Goal: Task Accomplishment & Management: Manage account settings

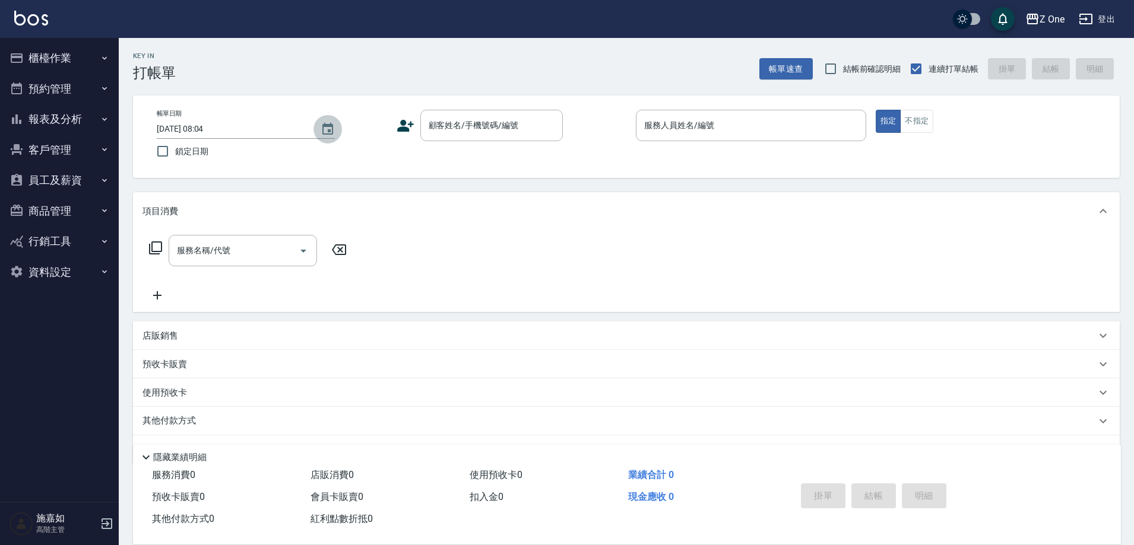
click at [328, 134] on icon "Choose date, selected date is 2025-10-08" at bounding box center [327, 129] width 11 height 12
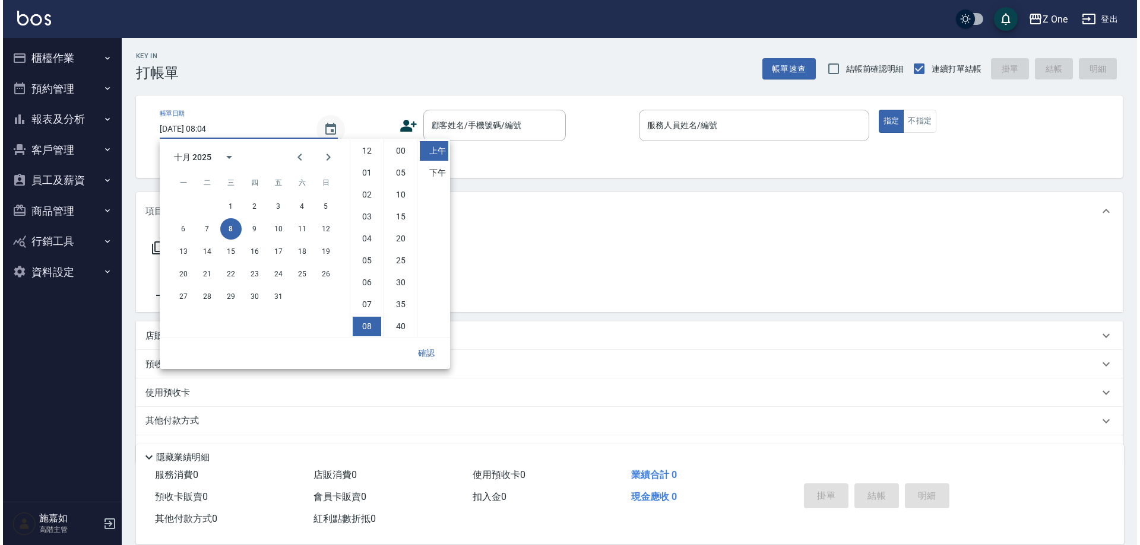
scroll to position [66, 0]
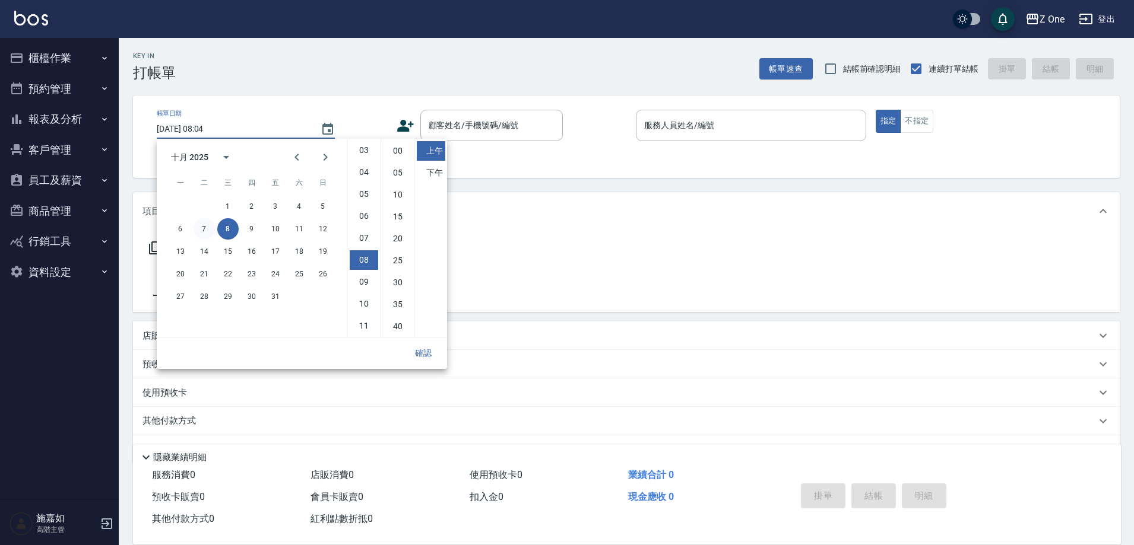
click at [207, 226] on button "7" at bounding box center [203, 228] width 21 height 21
type input "[DATE] 08:04"
click at [431, 353] on button "確認" at bounding box center [423, 353] width 38 height 22
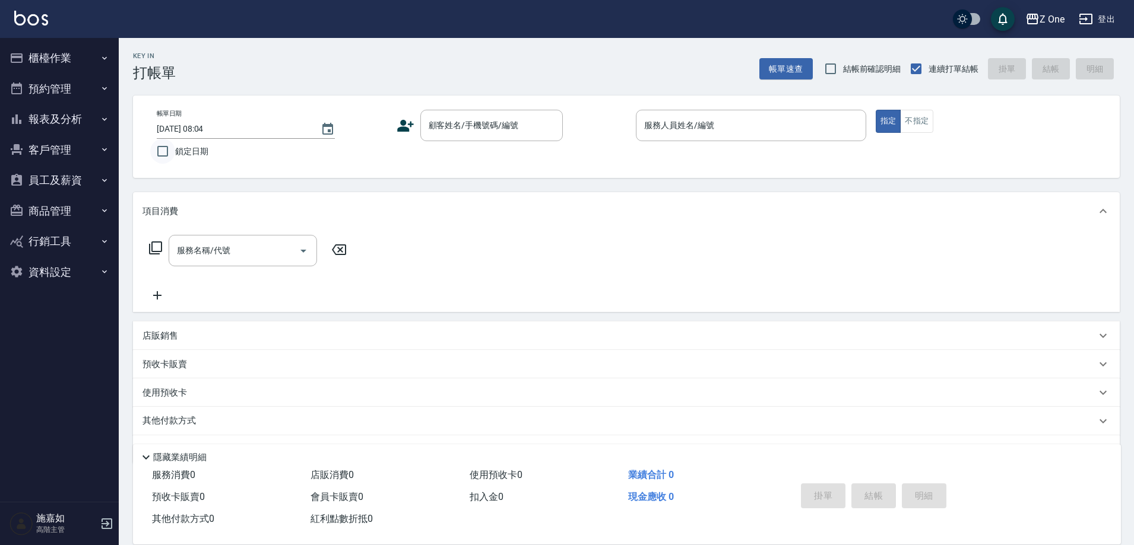
click at [161, 152] on input "鎖定日期" at bounding box center [162, 151] width 25 height 25
checkbox input "true"
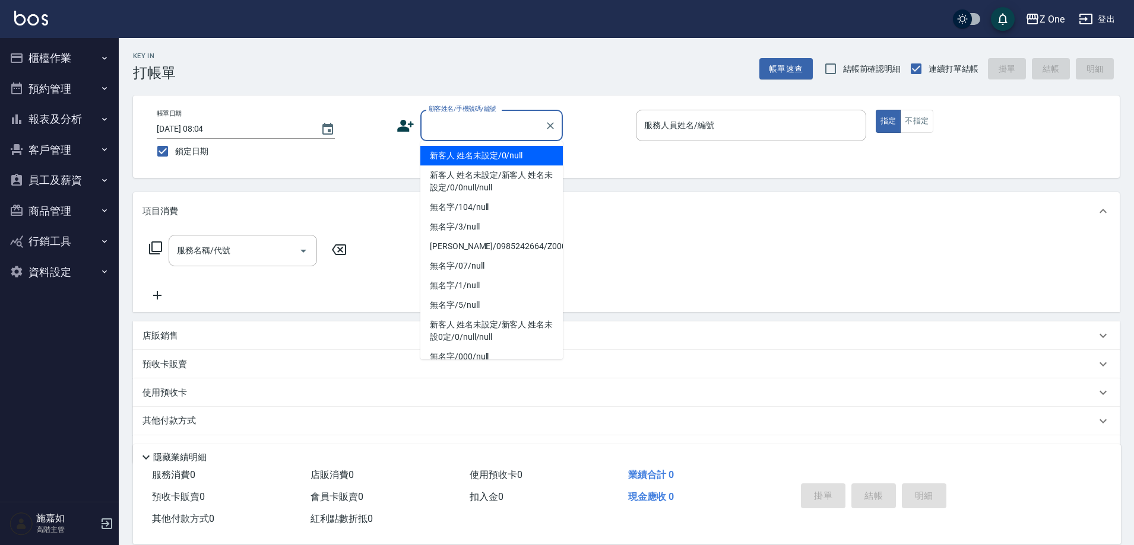
click at [466, 134] on input "顧客姓名/手機號碼/編號" at bounding box center [483, 125] width 114 height 21
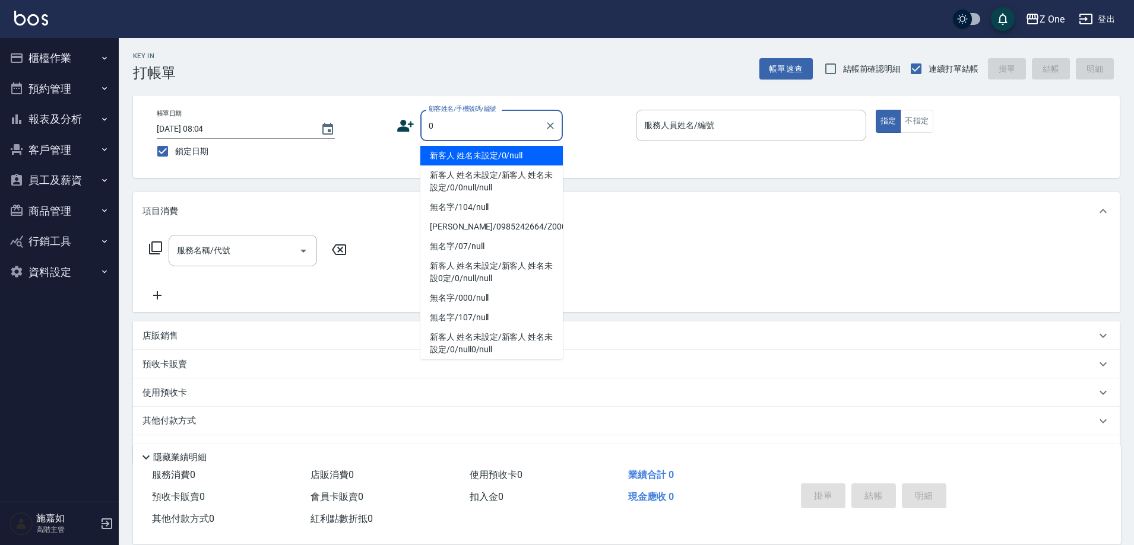
type input "新客人 姓名未設定/0/null"
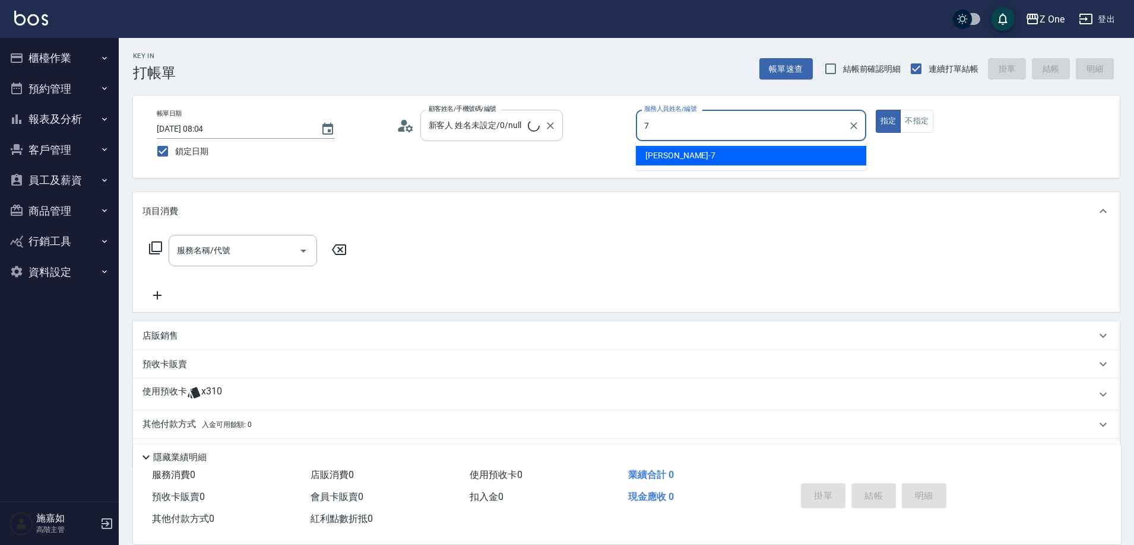
type input "[PERSON_NAME]-7"
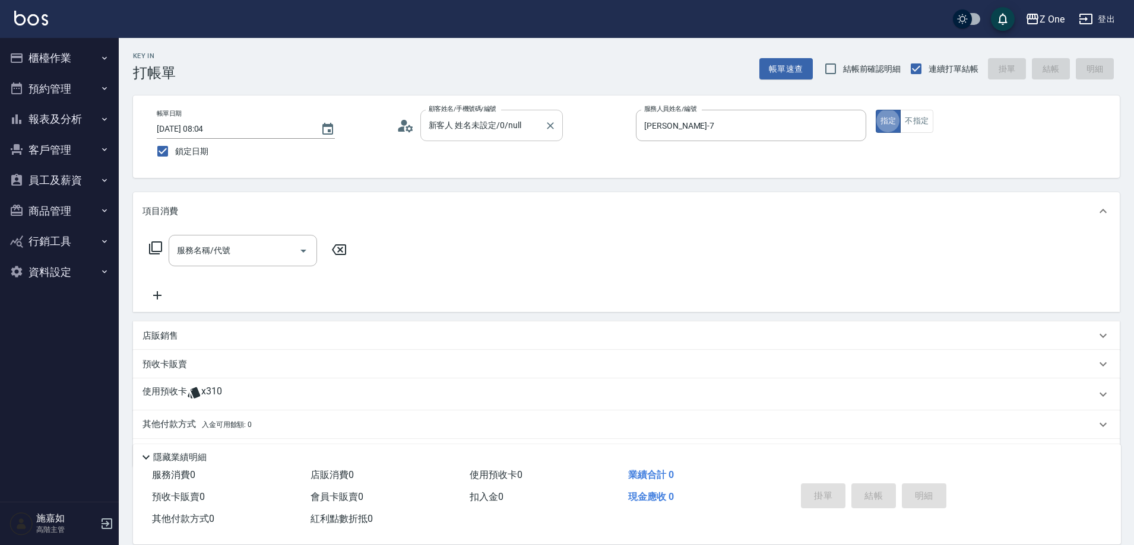
type button "true"
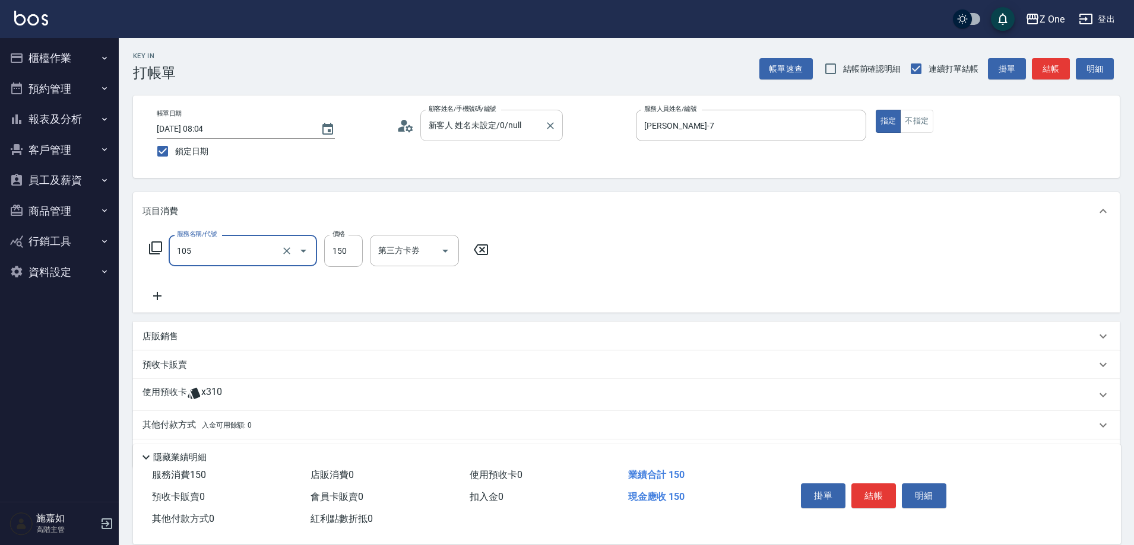
type input "洗髮$150(105)"
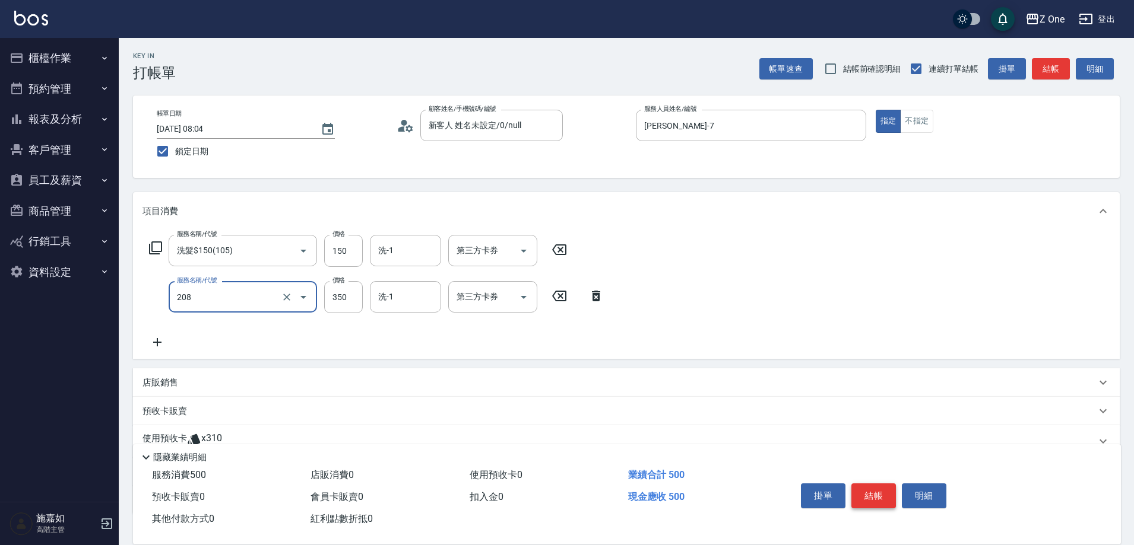
type input "剪髮$350(208)"
click at [874, 486] on button "結帳" at bounding box center [873, 496] width 45 height 25
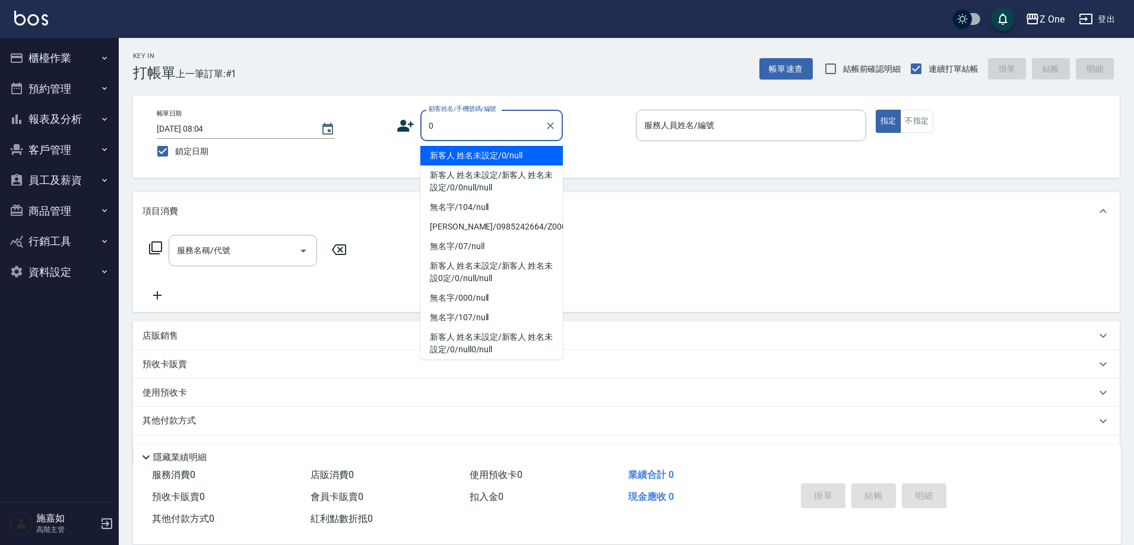
type input "新客人 姓名未設定/0/null"
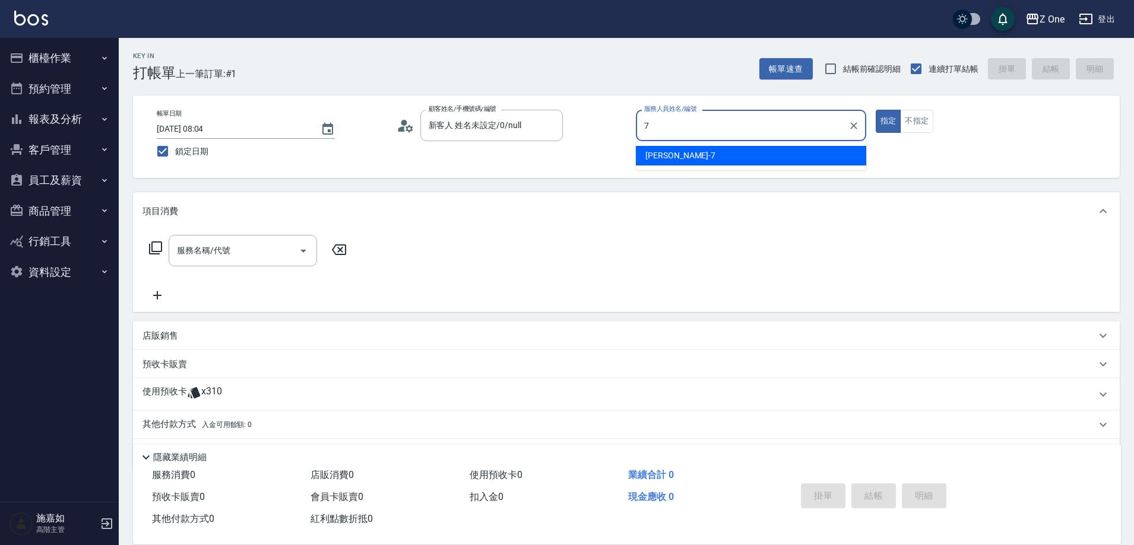
type input "[PERSON_NAME]-7"
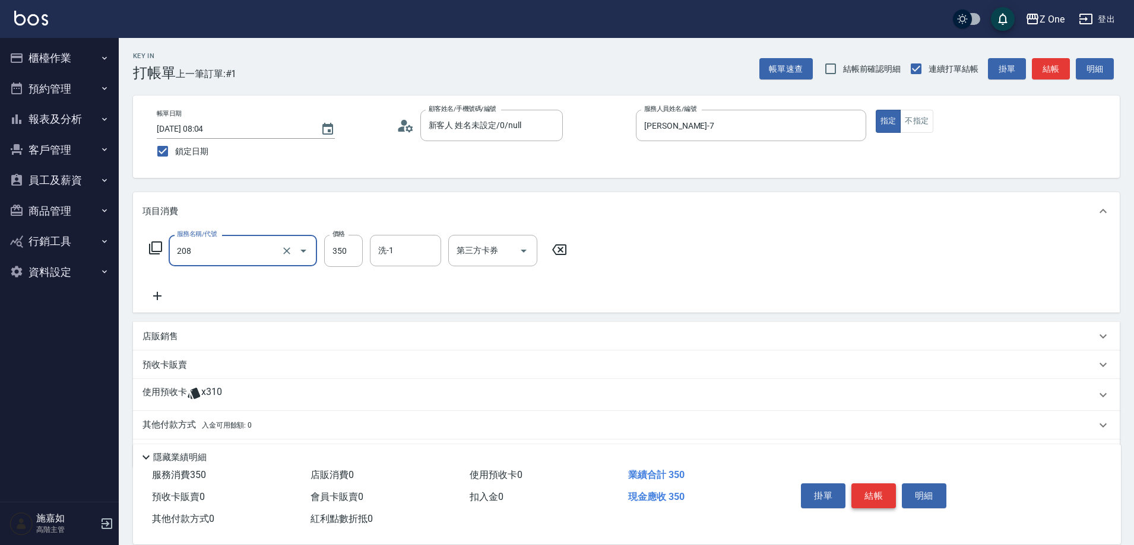
type input "剪髮$350(208)"
click at [865, 493] on button "結帳" at bounding box center [873, 496] width 45 height 25
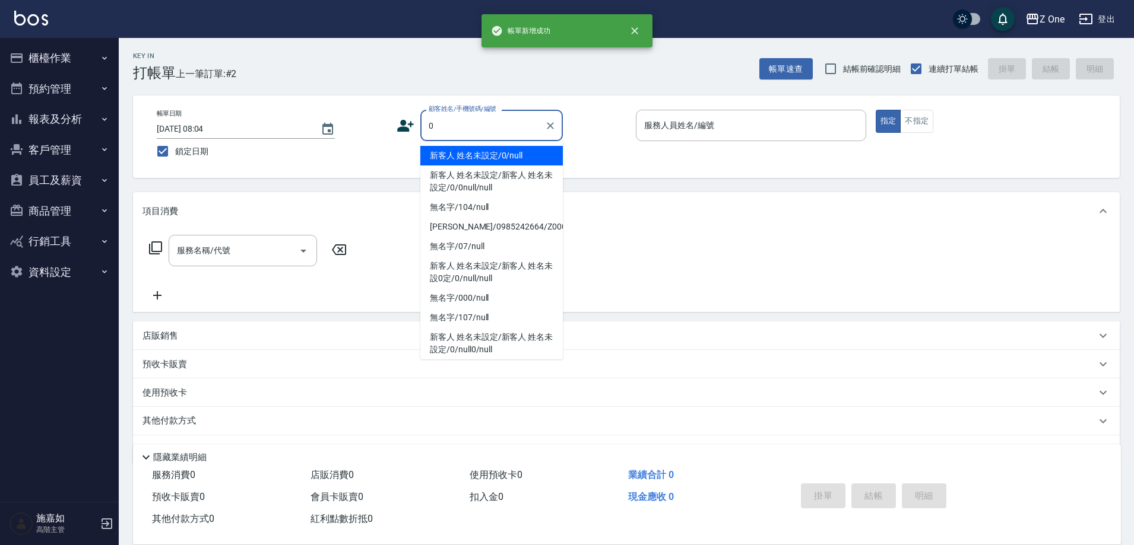
type input "新客人 姓名未設定/0/null"
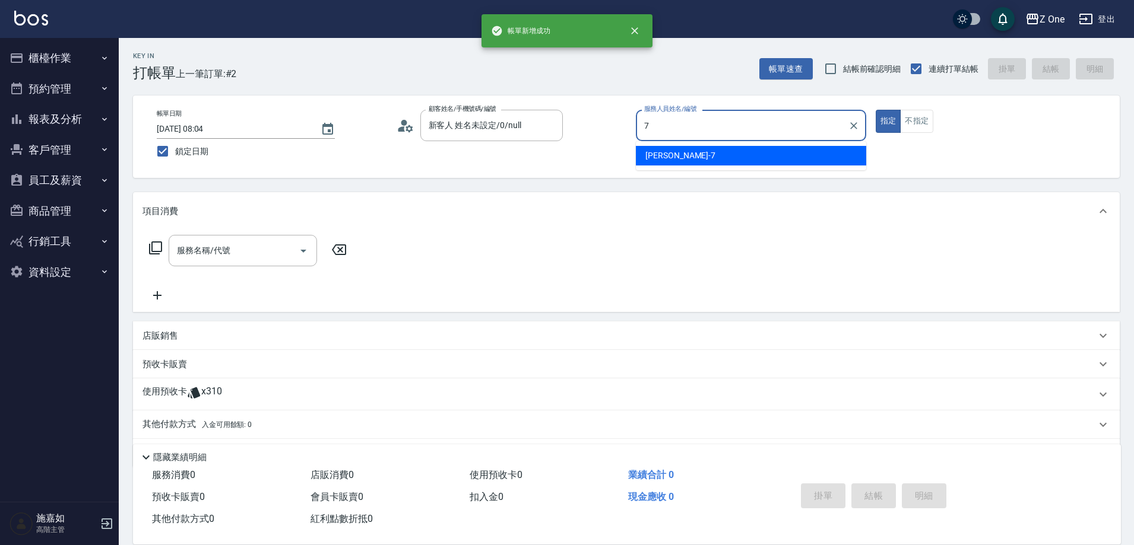
type input "[PERSON_NAME]-7"
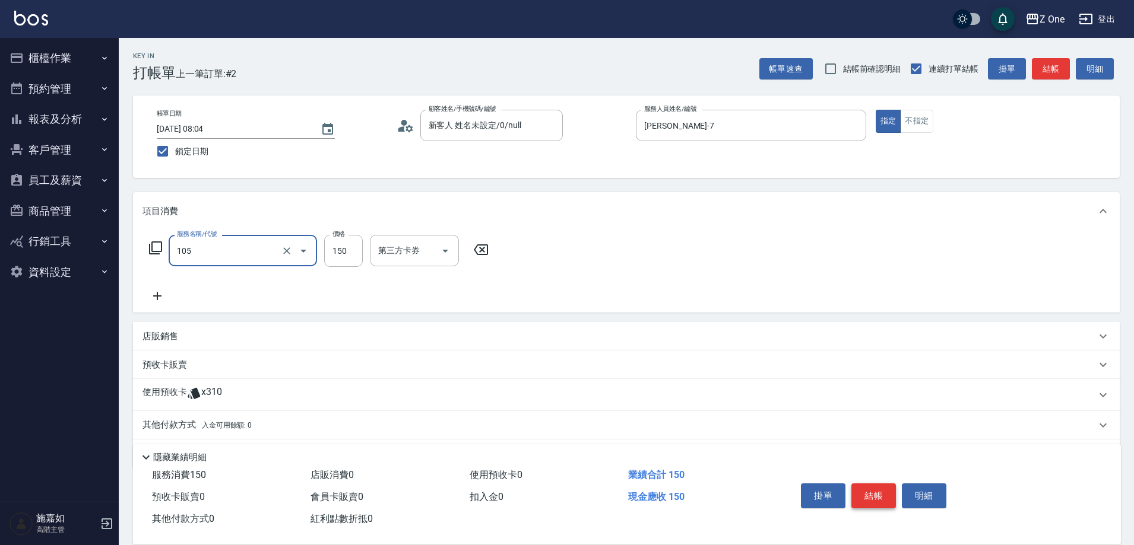
type input "洗髮$150(105)"
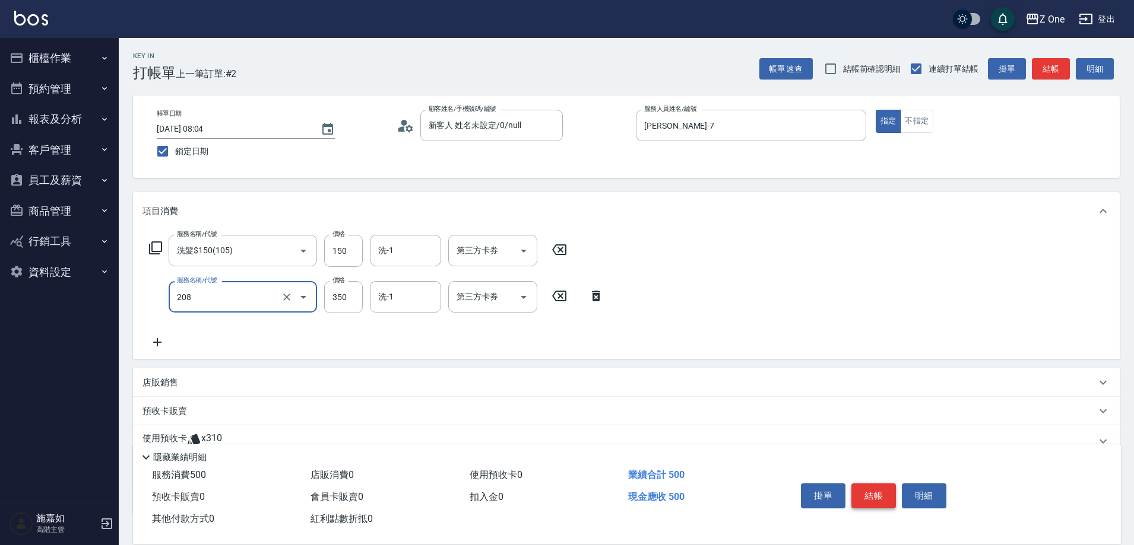
type input "剪髮$350(208)"
click at [865, 493] on button "結帳" at bounding box center [873, 496] width 45 height 25
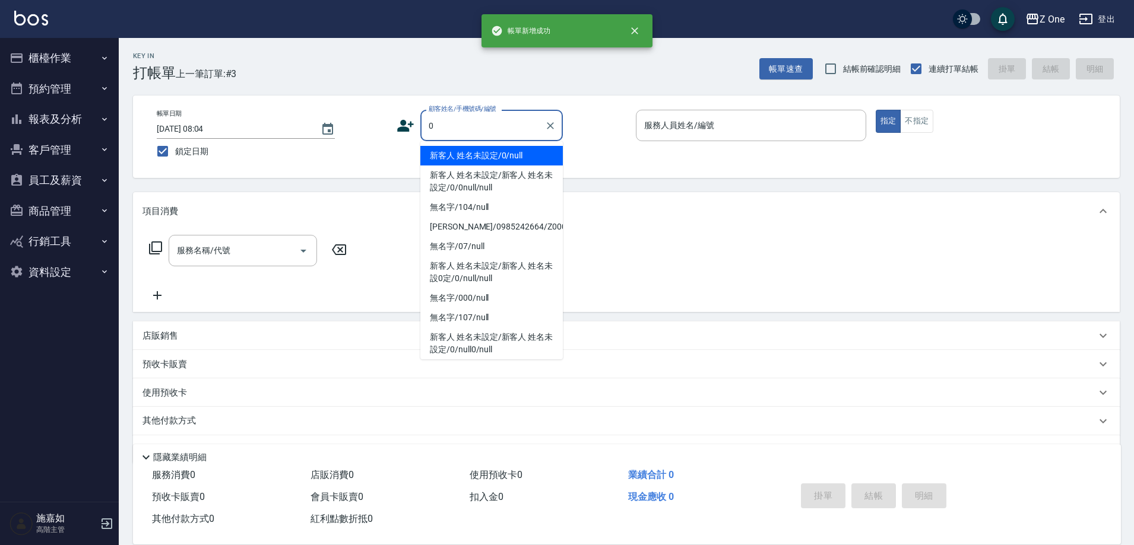
type input "新客人 姓名未設定/0/null"
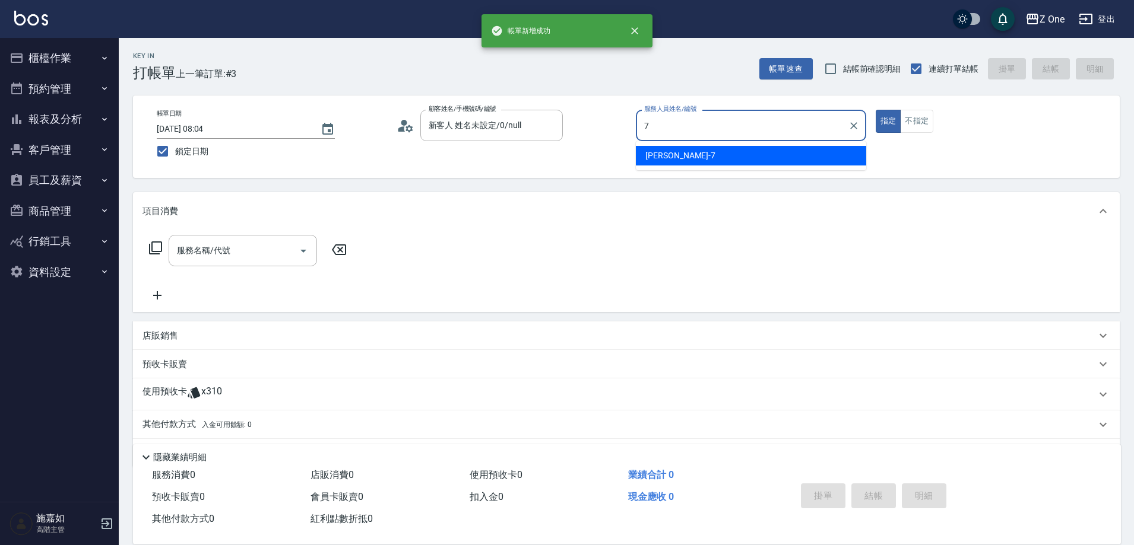
type input "[PERSON_NAME]-7"
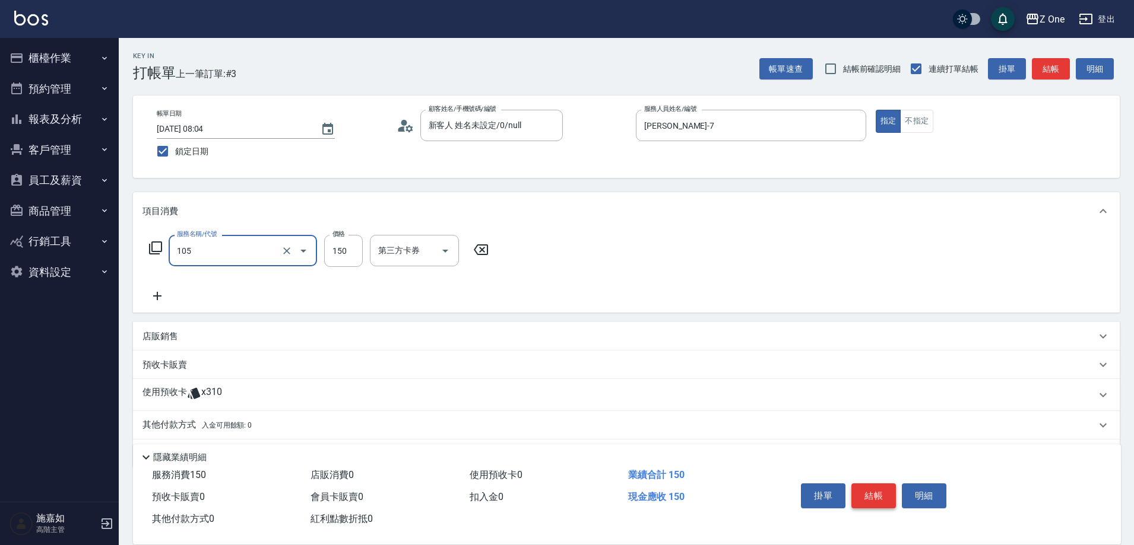
type input "洗髮$150(105)"
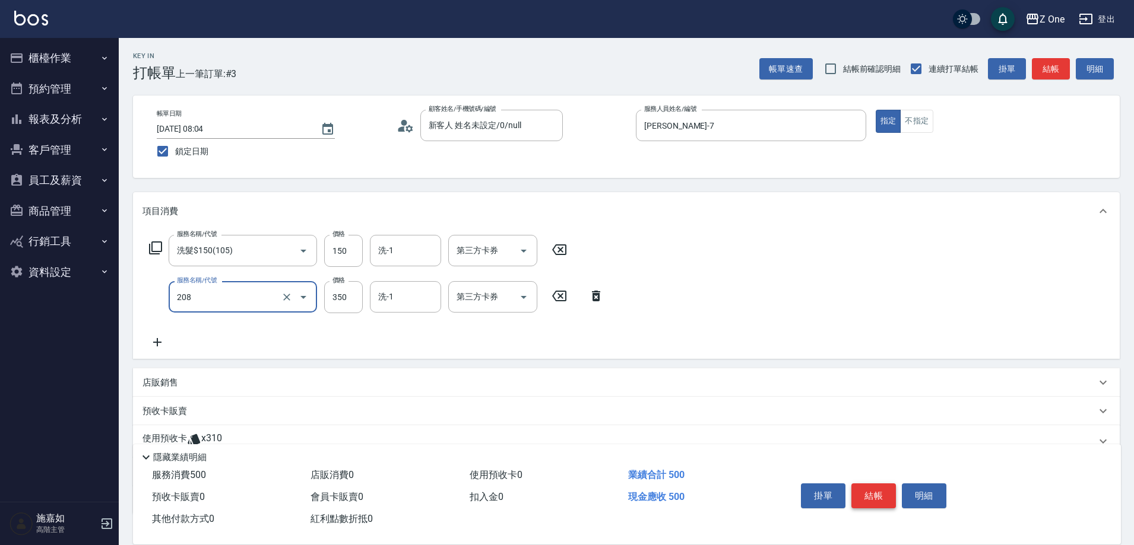
type input "剪髮$350(208)"
click at [865, 493] on button "結帳" at bounding box center [873, 496] width 45 height 25
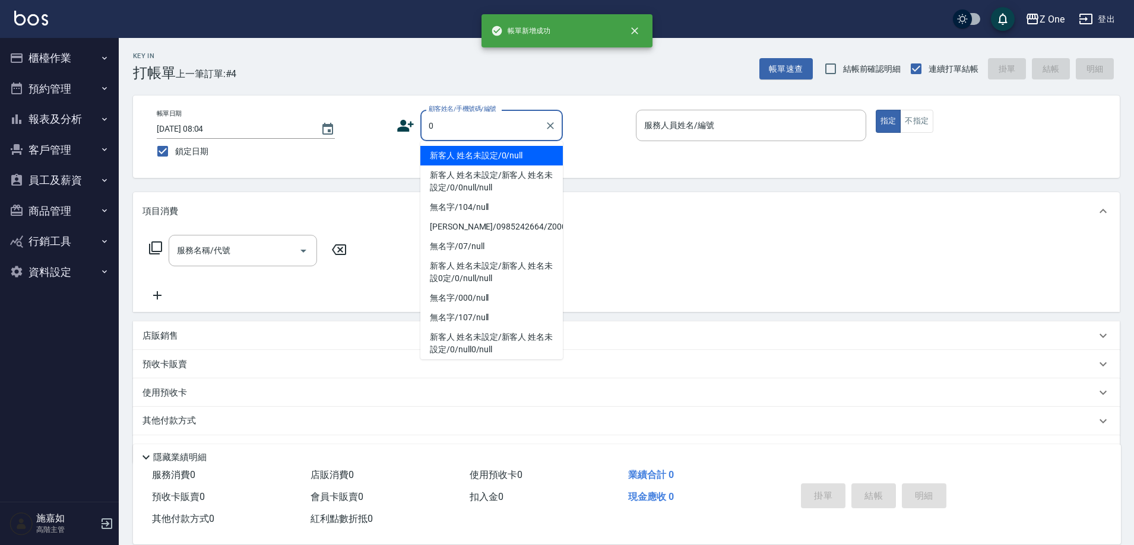
type input "新客人 姓名未設定/0/null"
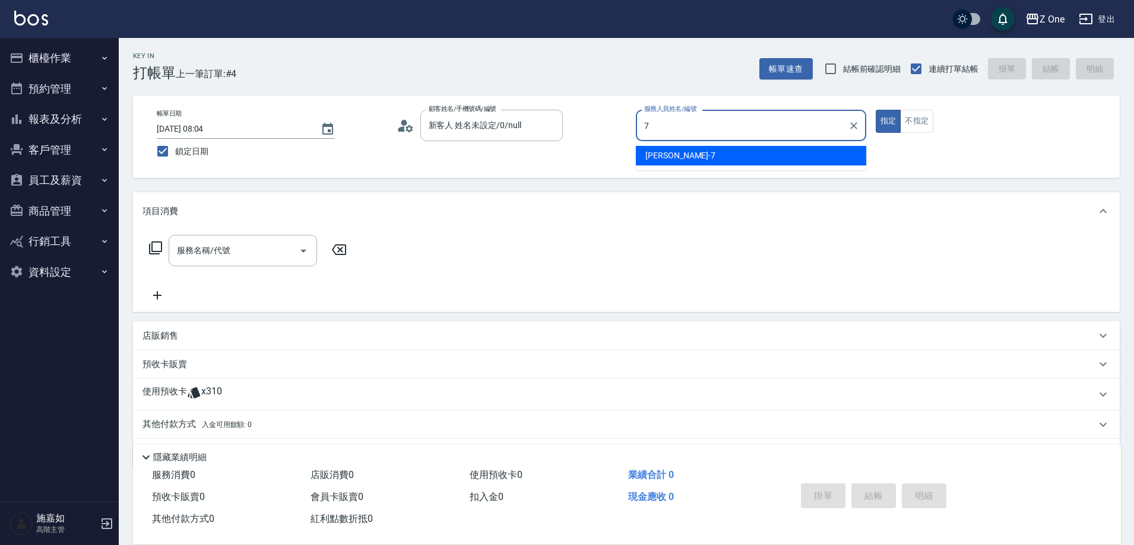
type input "[PERSON_NAME]-7"
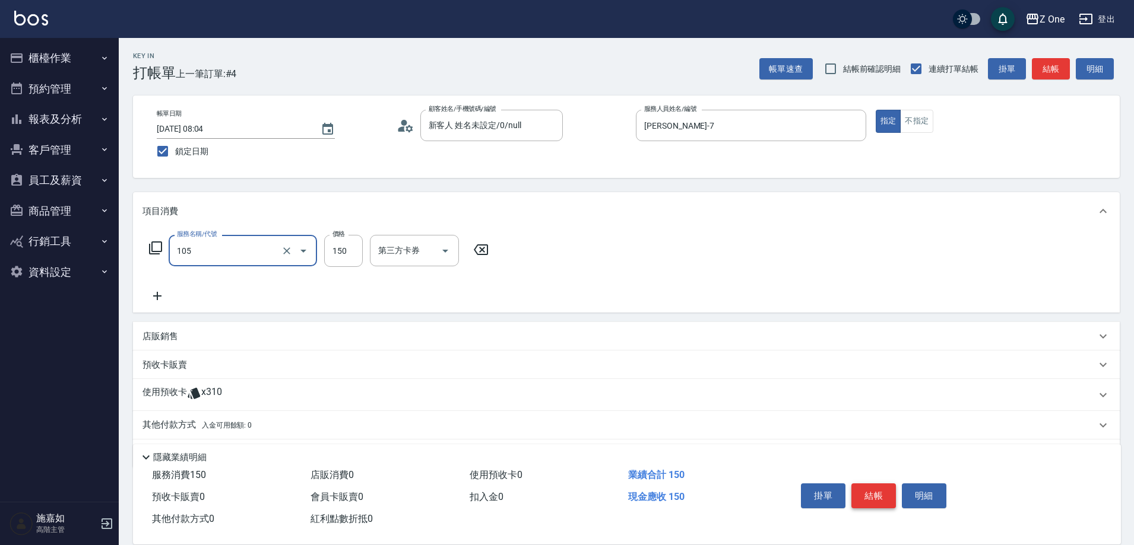
type input "洗髮$150(105)"
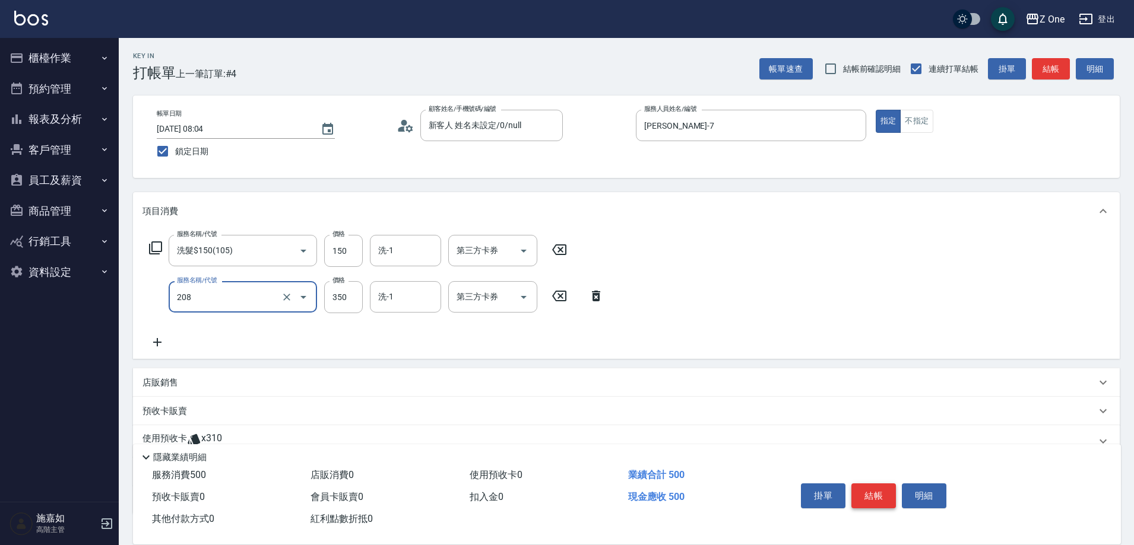
type input "剪髮$350(208)"
click at [865, 493] on button "結帳" at bounding box center [873, 496] width 45 height 25
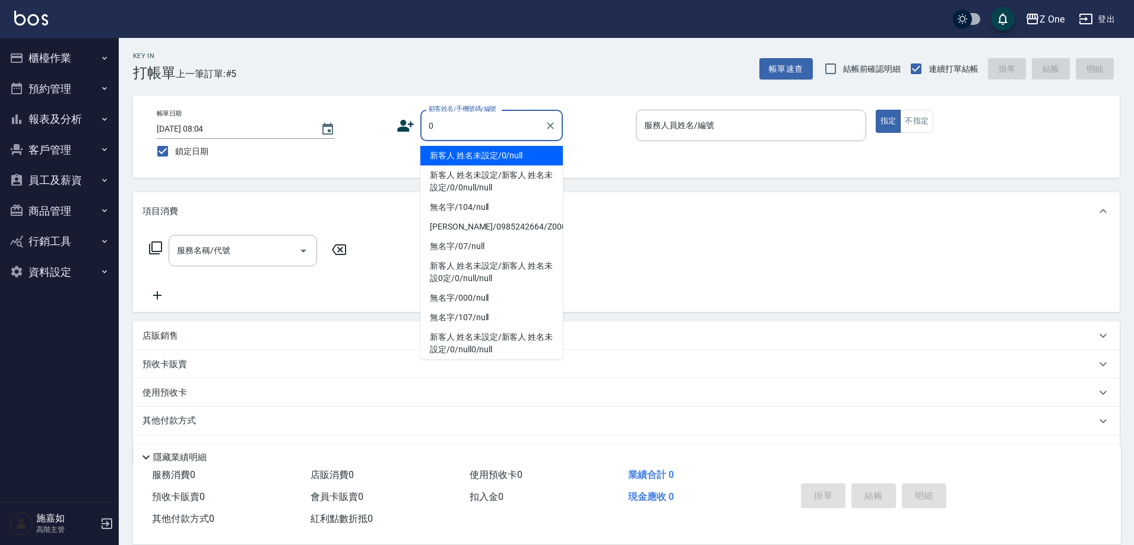
type input "新客人 姓名未設定/0/null"
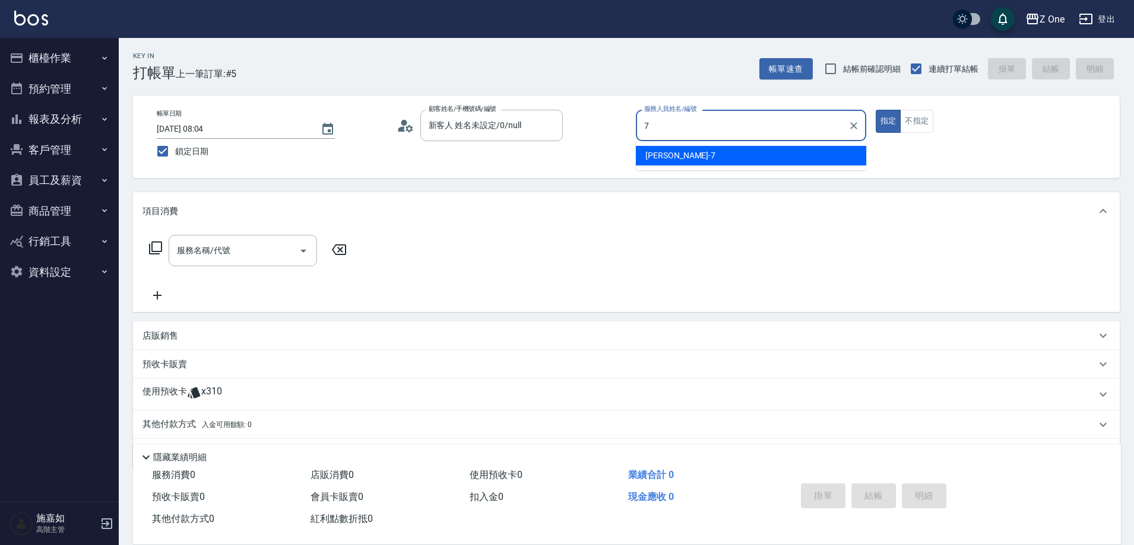
type input "[PERSON_NAME]-7"
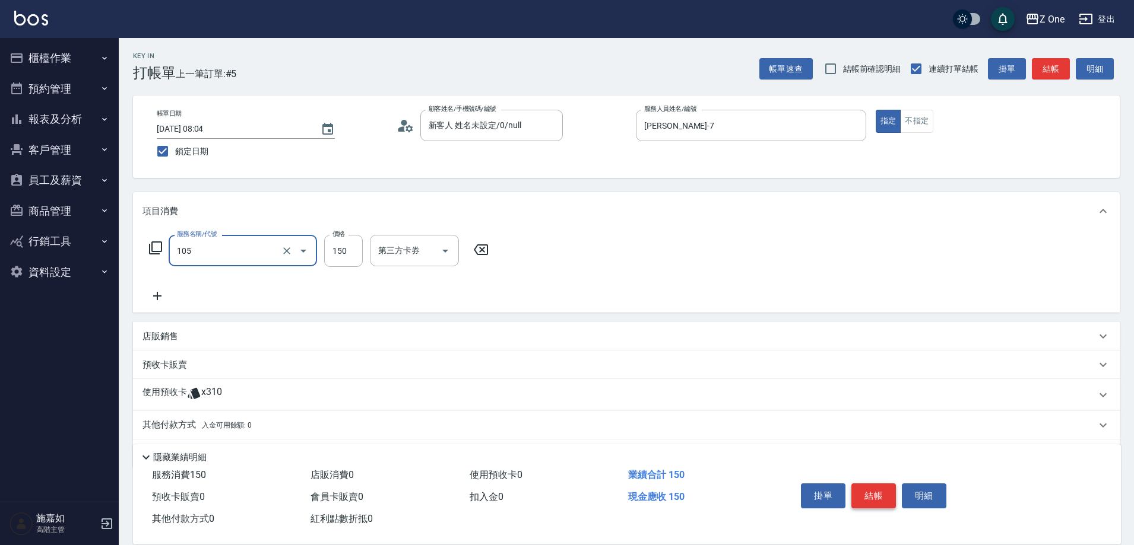
type input "洗髮$150(105)"
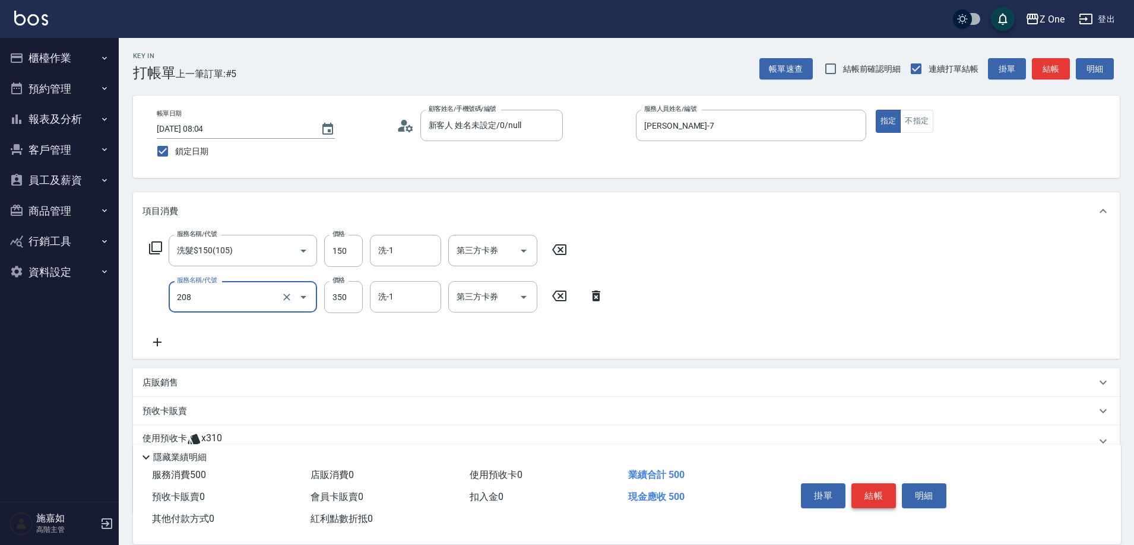
type input "剪髮$350(208)"
click at [865, 493] on button "結帳" at bounding box center [873, 496] width 45 height 25
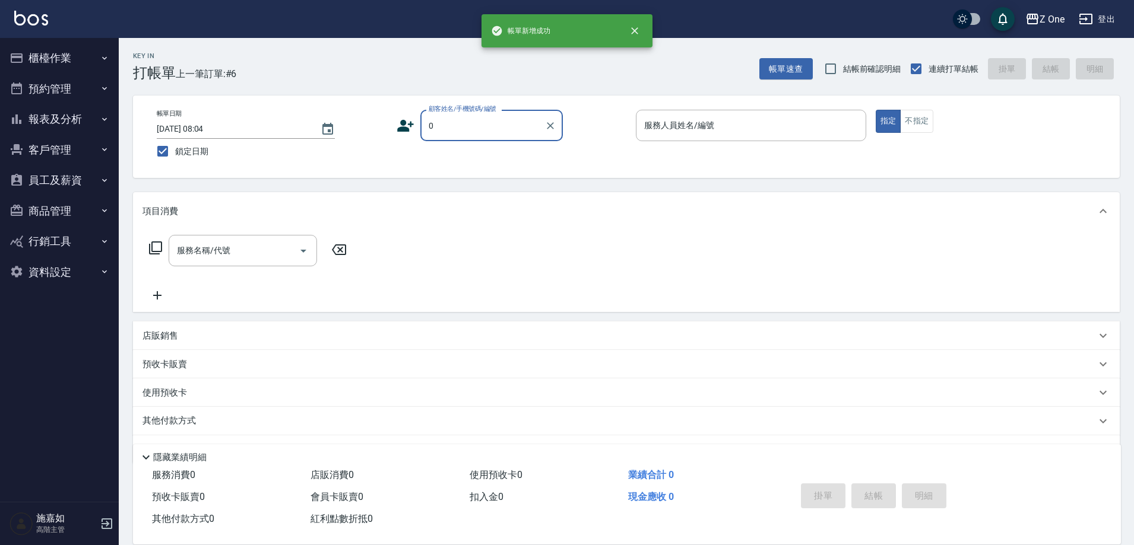
type input "新客人 姓名未設定/0/null"
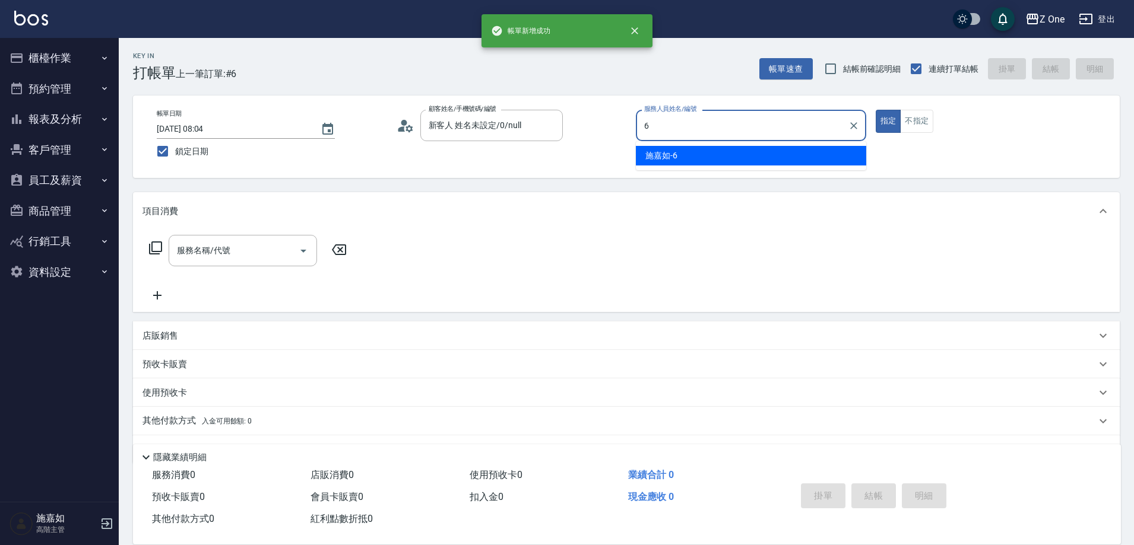
type input "[PERSON_NAME]-6"
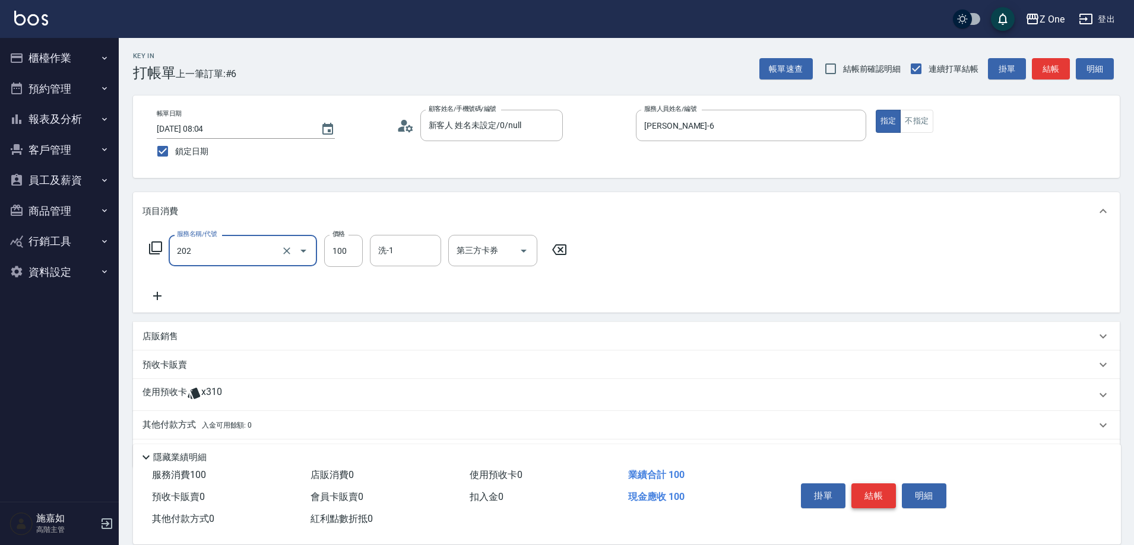
type input "剪髮$100(202)"
click at [865, 493] on button "結帳" at bounding box center [873, 496] width 45 height 25
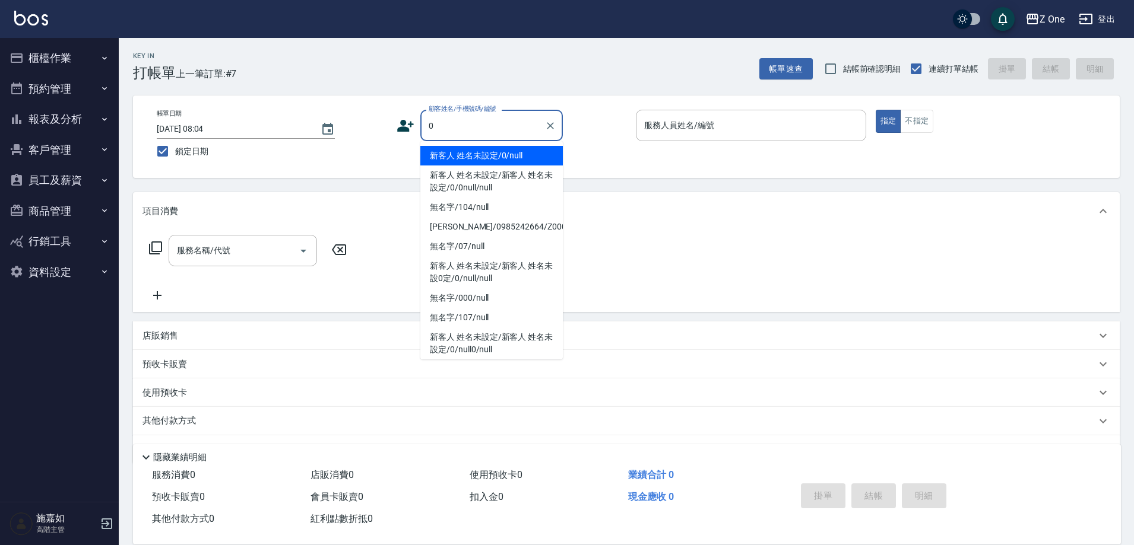
type input "新客人 姓名未設定/0/null"
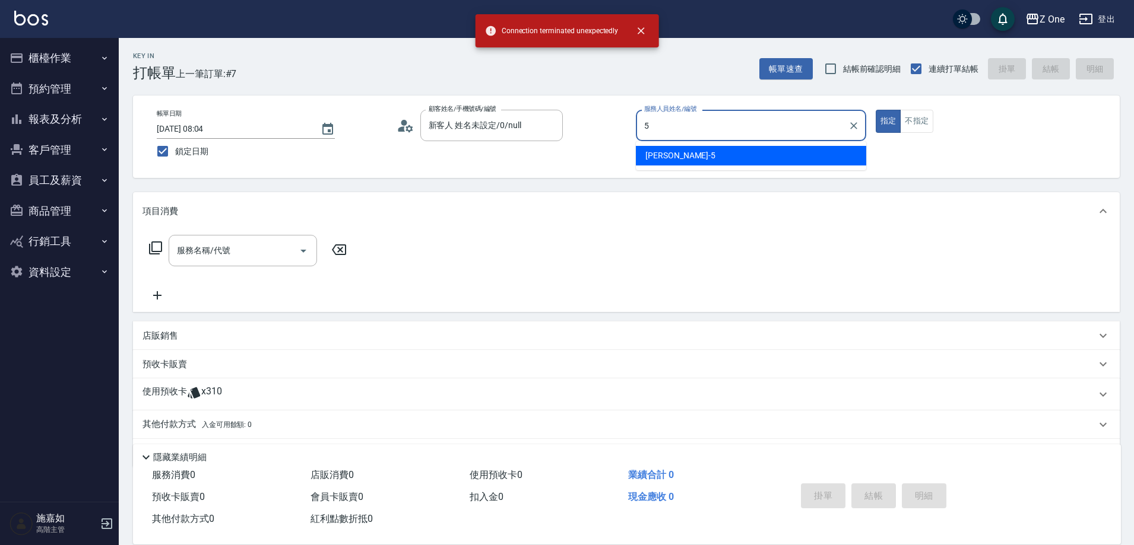
type input "[PERSON_NAME]-5"
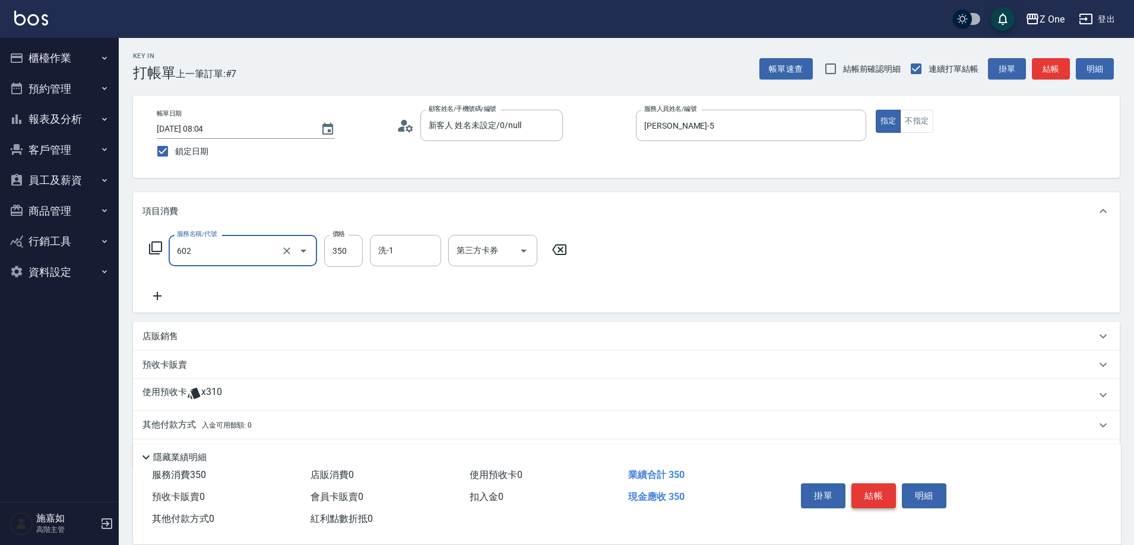
type input "Spa$300(602)"
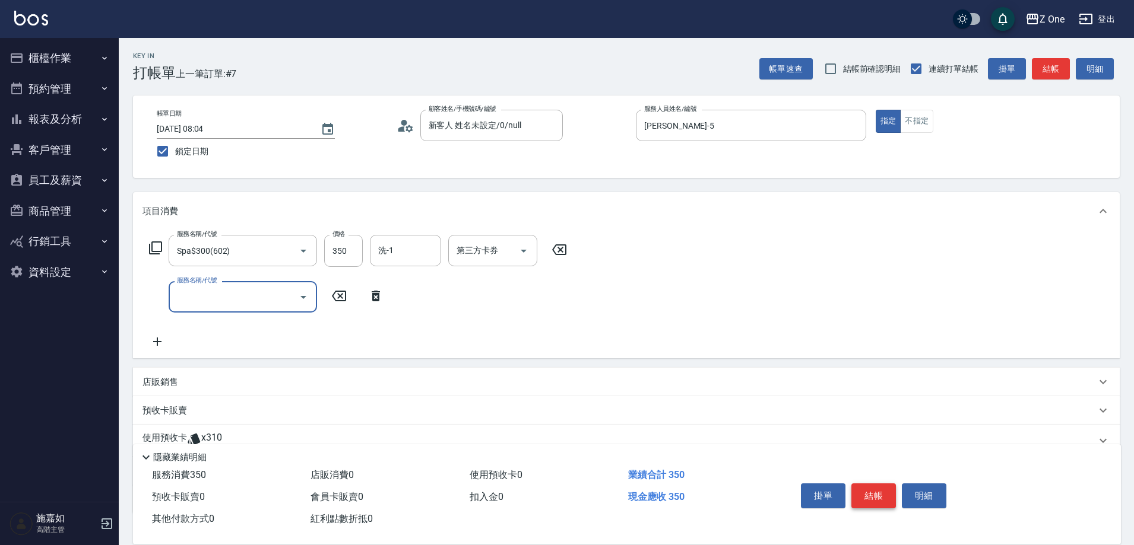
type input "6"
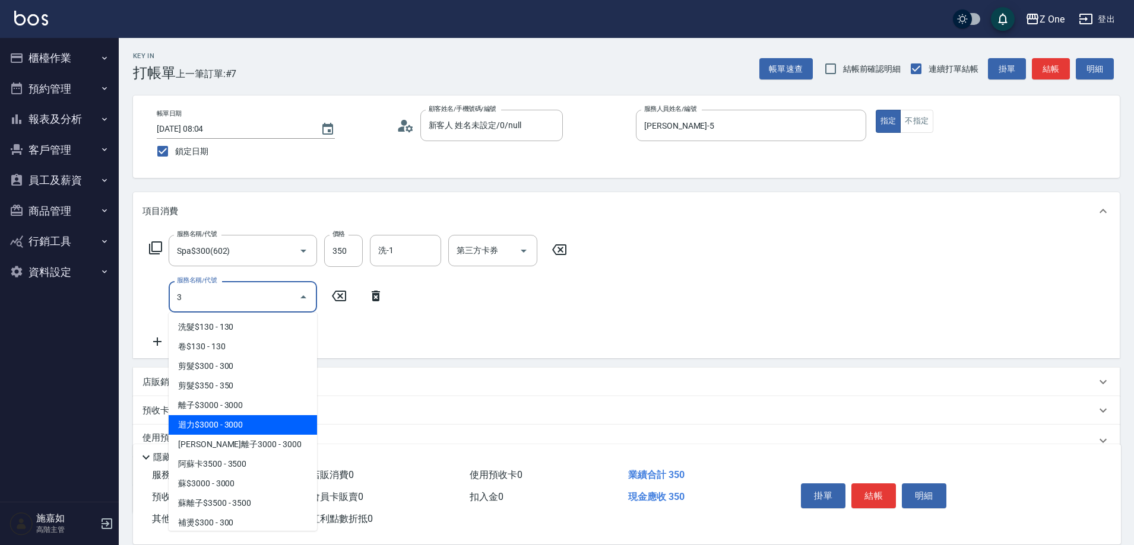
click at [237, 422] on span "迴力$3000 - 3000" at bounding box center [243, 425] width 148 height 20
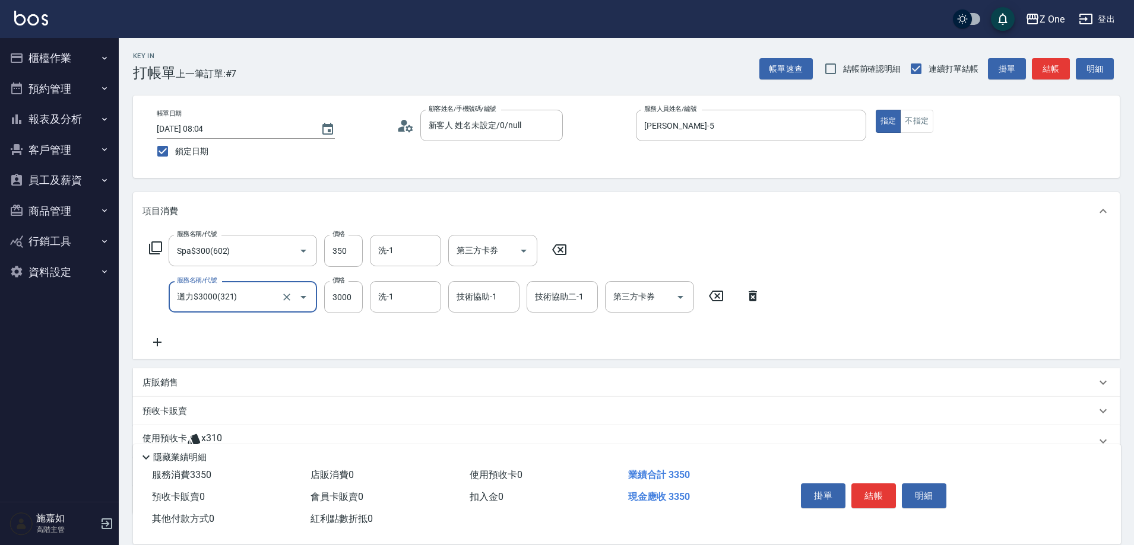
type input "迴力$3000(321)"
type input "2200"
click at [868, 496] on button "結帳" at bounding box center [873, 496] width 45 height 25
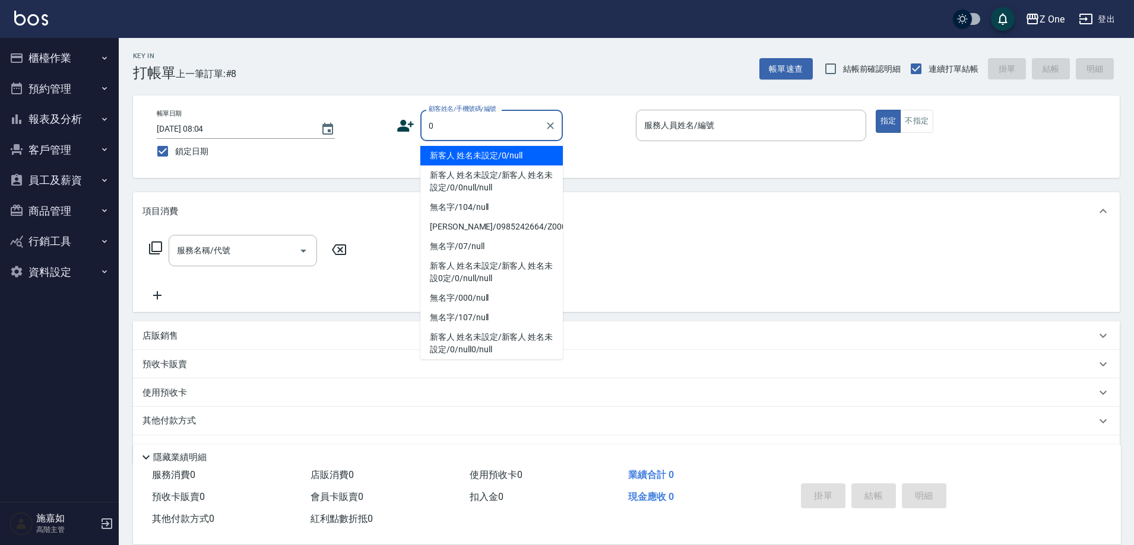
type input "新客人 姓名未設定/0/null"
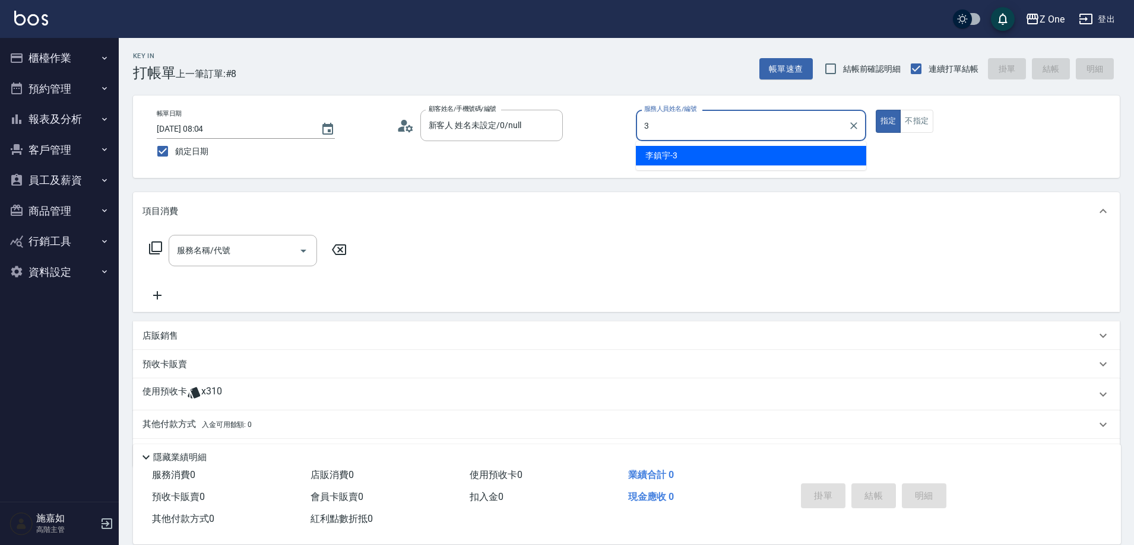
type input "[PERSON_NAME]-3"
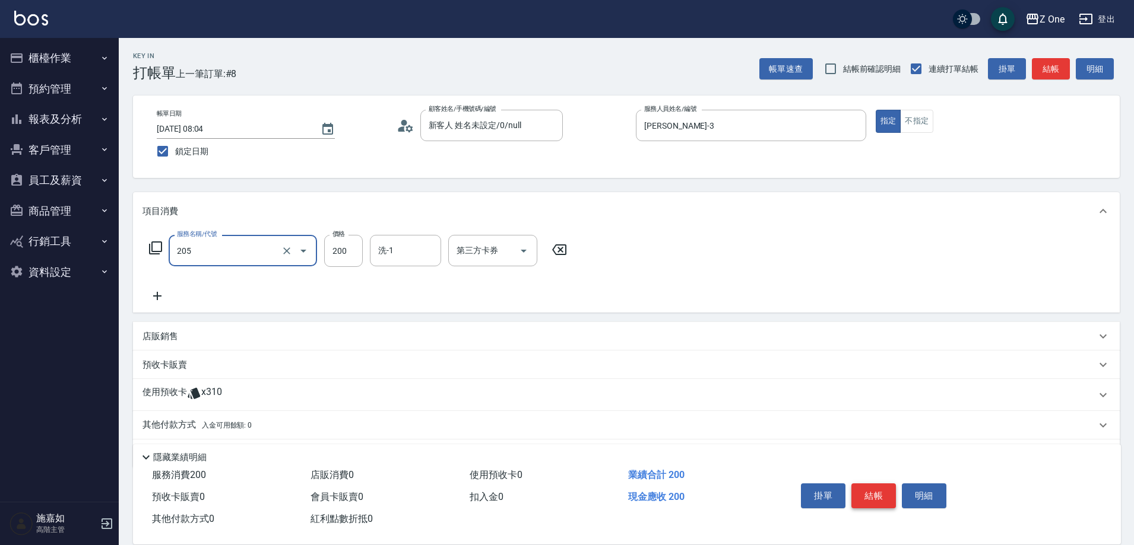
type input "剪髮$200(205)"
click at [868, 496] on button "結帳" at bounding box center [873, 496] width 45 height 25
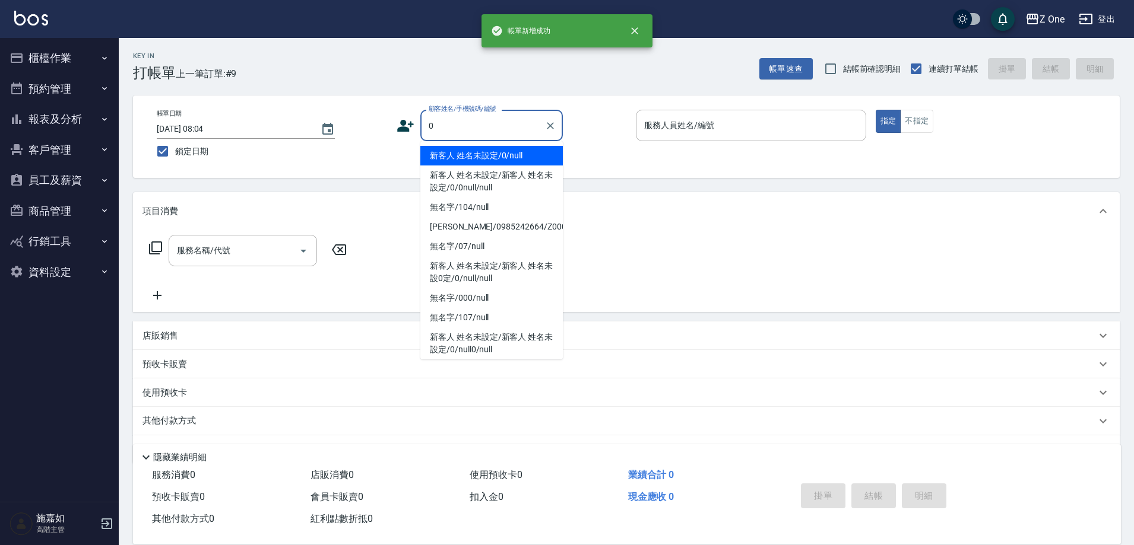
type input "新客人 姓名未設定/0/null"
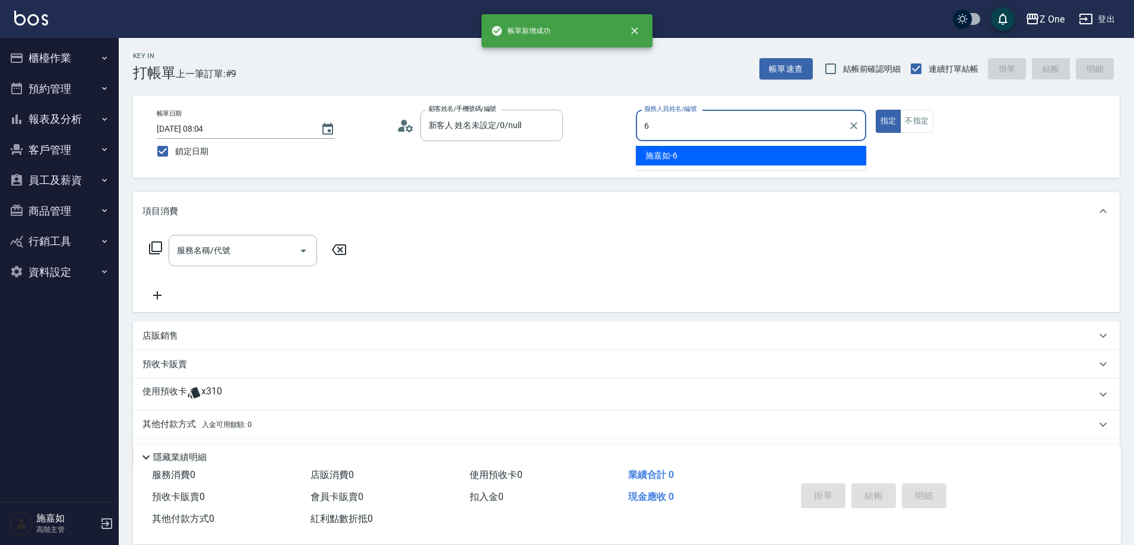
type input "[PERSON_NAME]-6"
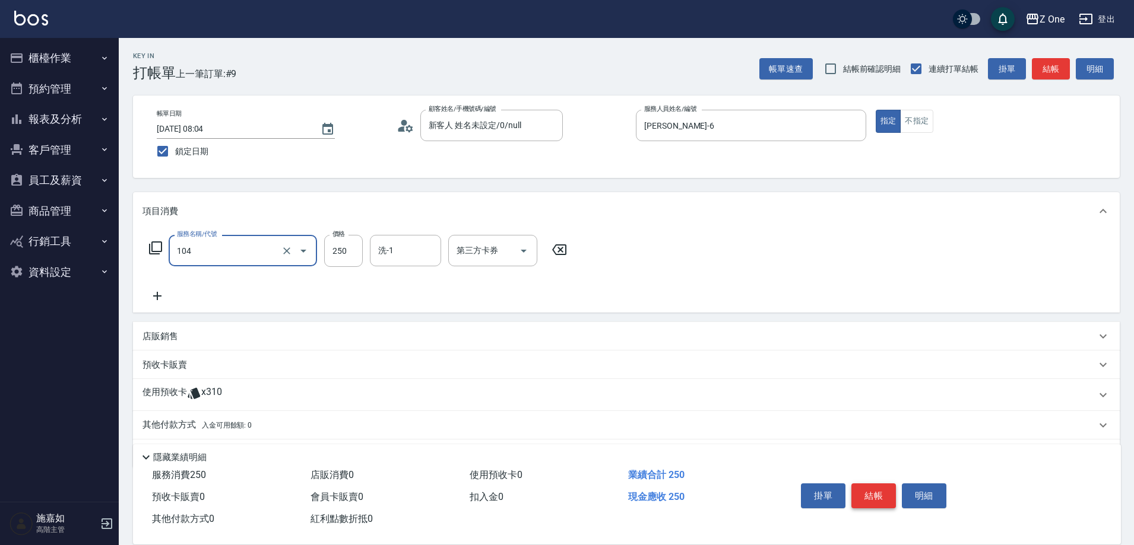
type input "洗髮$250(104)"
click at [868, 496] on button "結帳" at bounding box center [873, 496] width 45 height 25
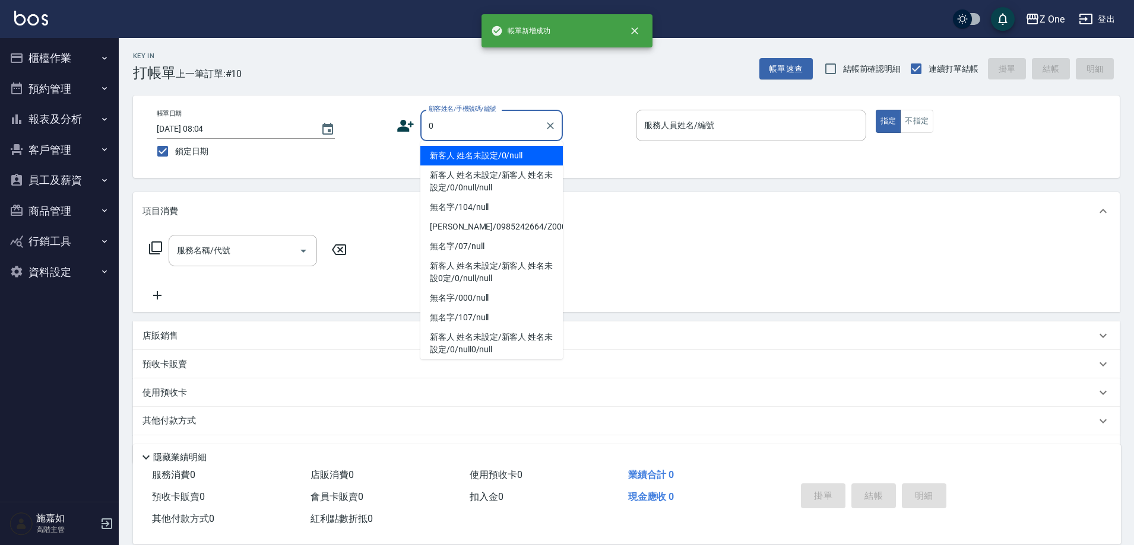
type input "新客人 姓名未設定/0/null"
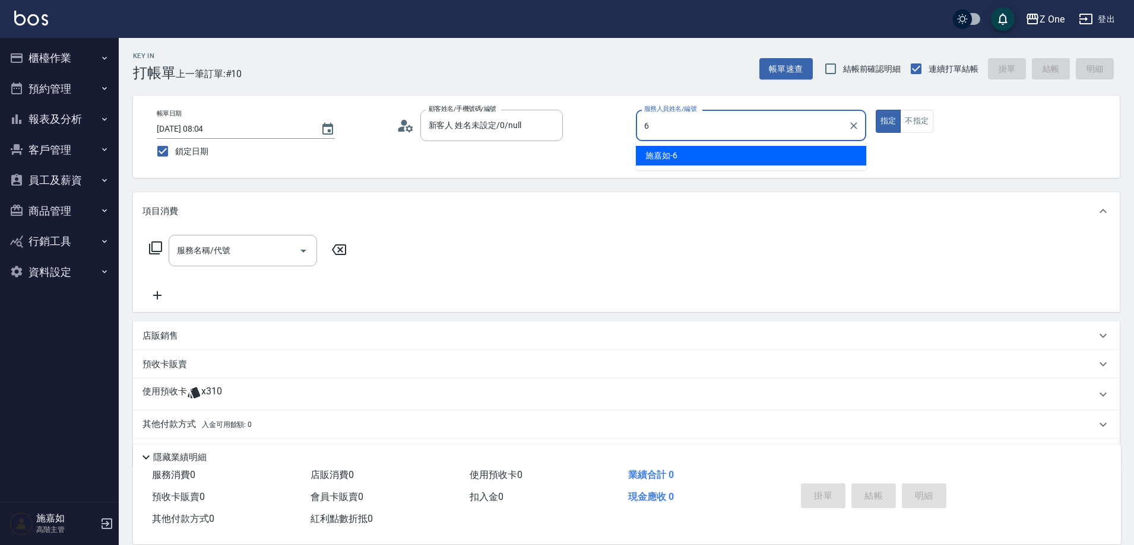
type input "[PERSON_NAME]-6"
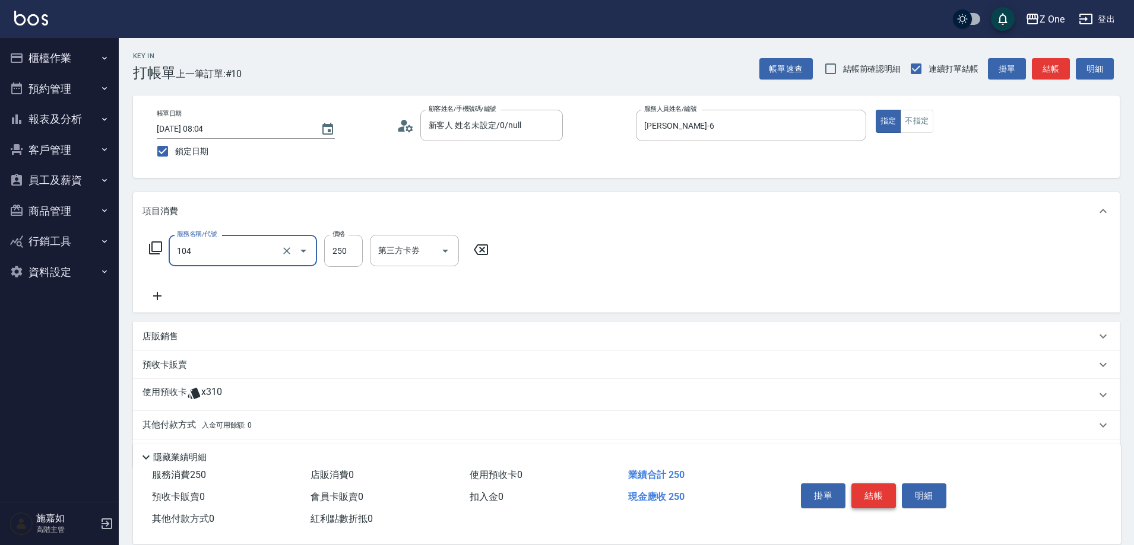
type input "洗髮$250(104)"
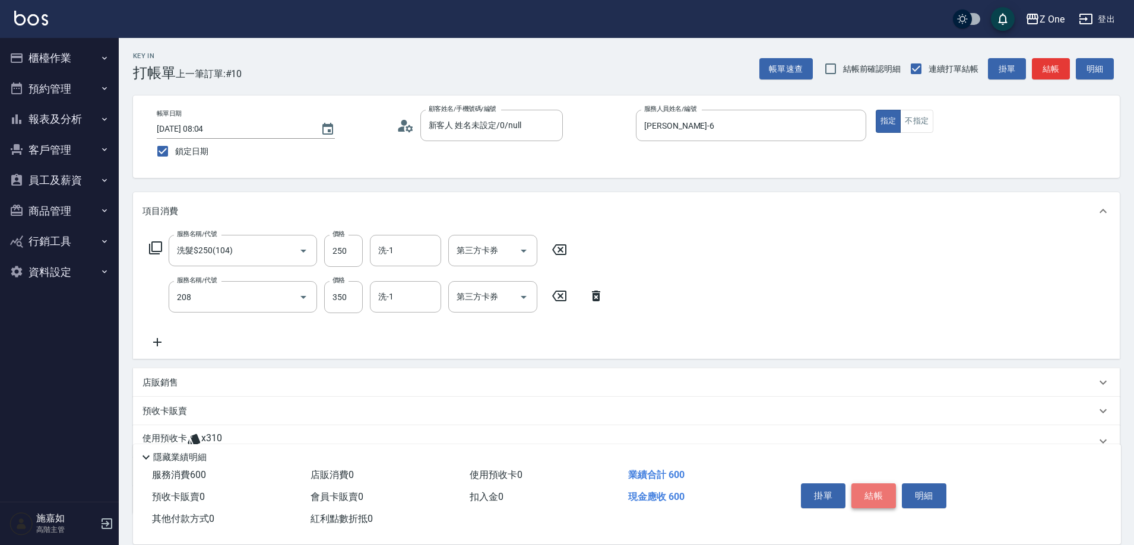
type input "剪髮$350(208)"
click at [868, 496] on button "結帳" at bounding box center [873, 496] width 45 height 25
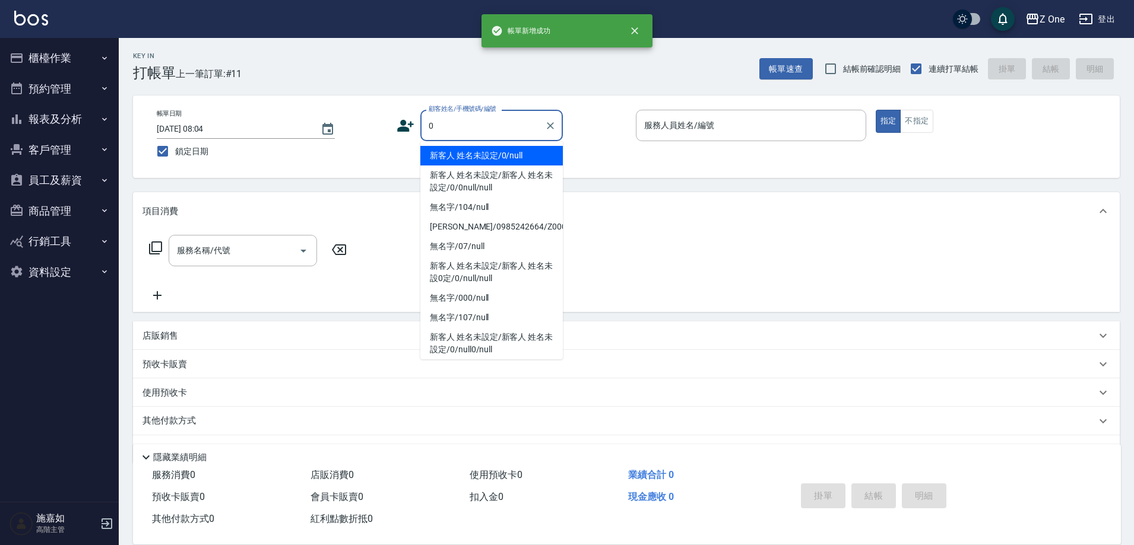
type input "新客人 姓名未設定/0/null"
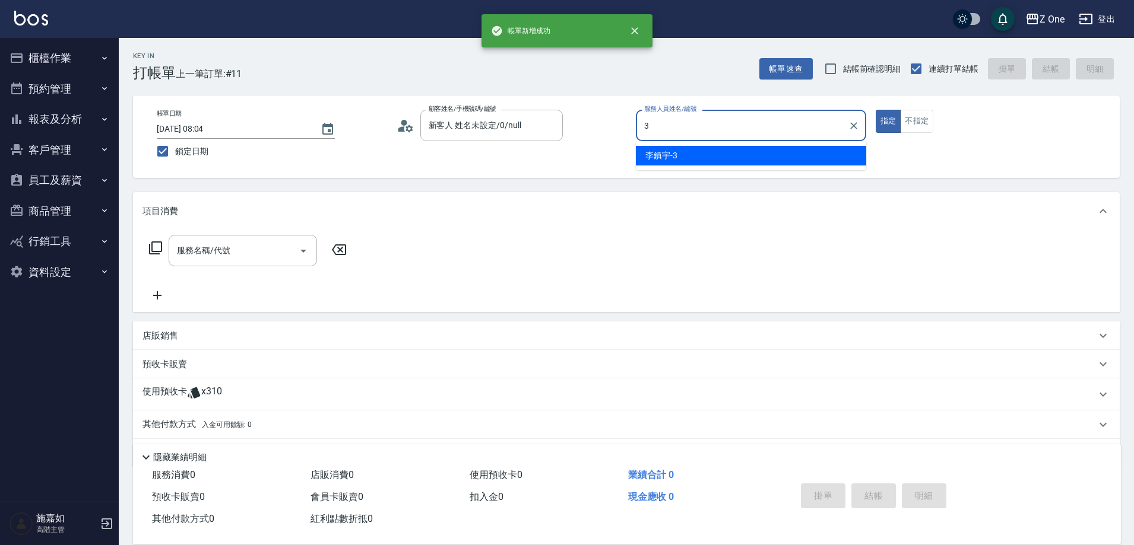
type input "[PERSON_NAME]-3"
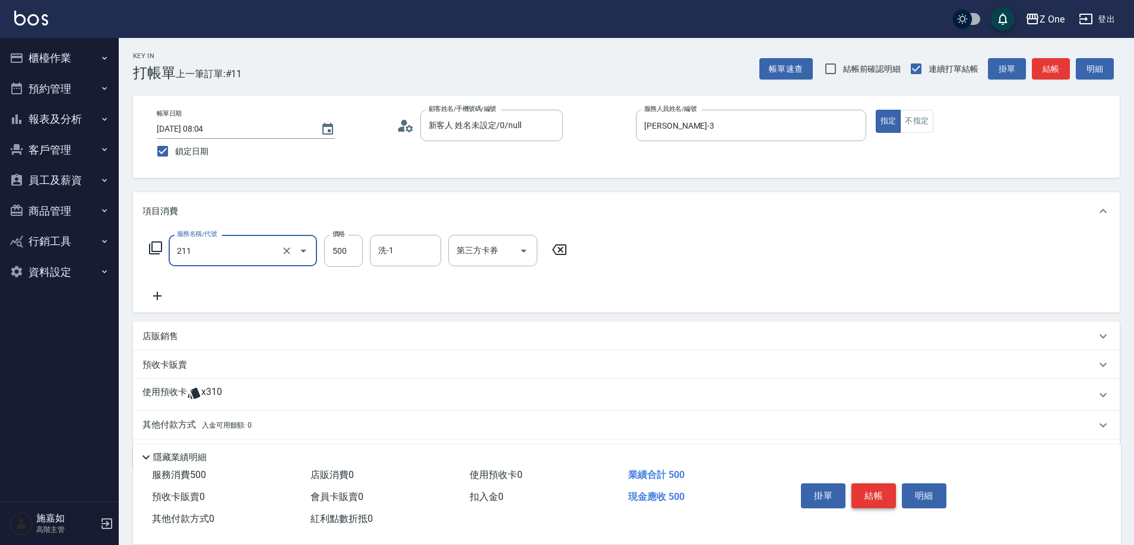
type input "剪$500(211)"
click at [868, 496] on button "結帳" at bounding box center [873, 496] width 45 height 25
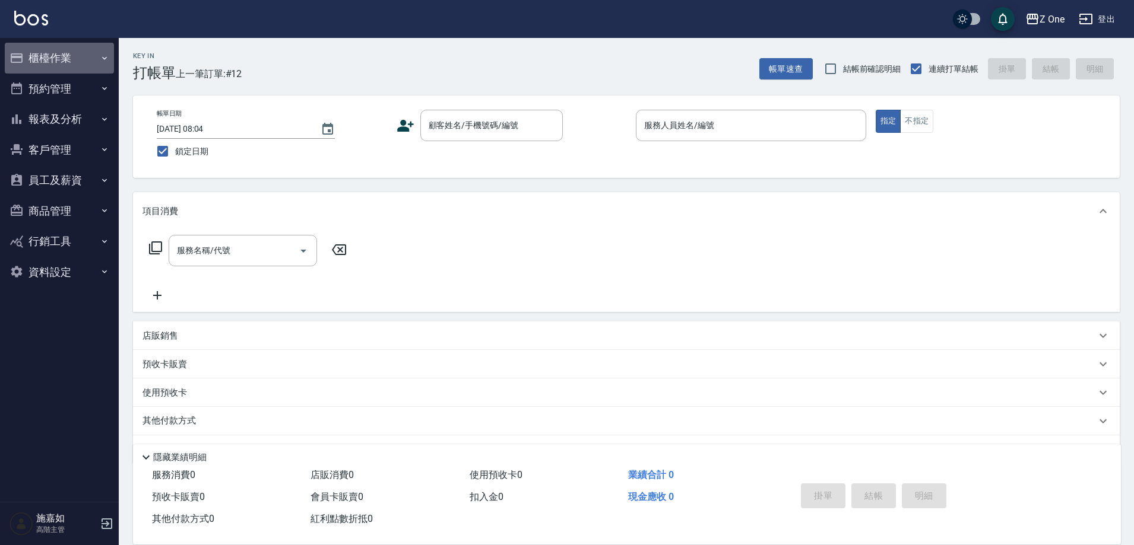
click at [104, 56] on icon "button" at bounding box center [104, 57] width 9 height 9
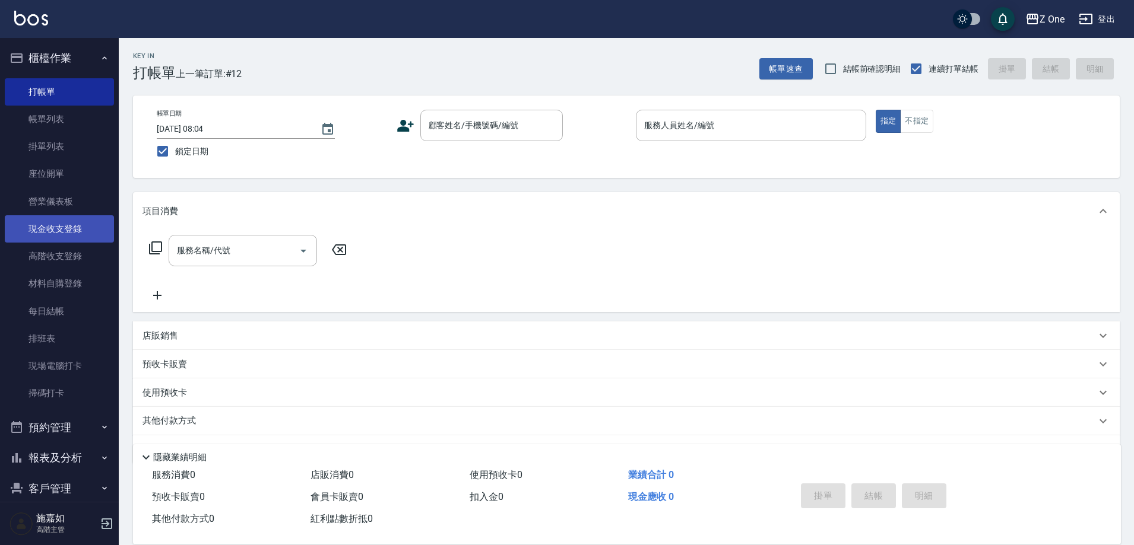
click at [82, 229] on link "現金收支登錄" at bounding box center [59, 228] width 109 height 27
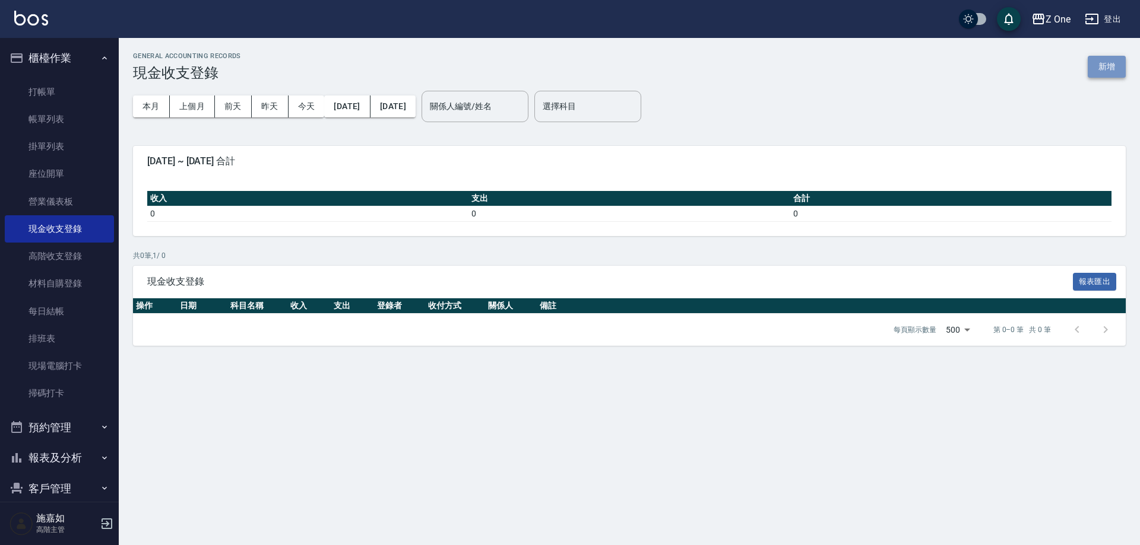
click at [1099, 69] on button "新增" at bounding box center [1106, 67] width 38 height 22
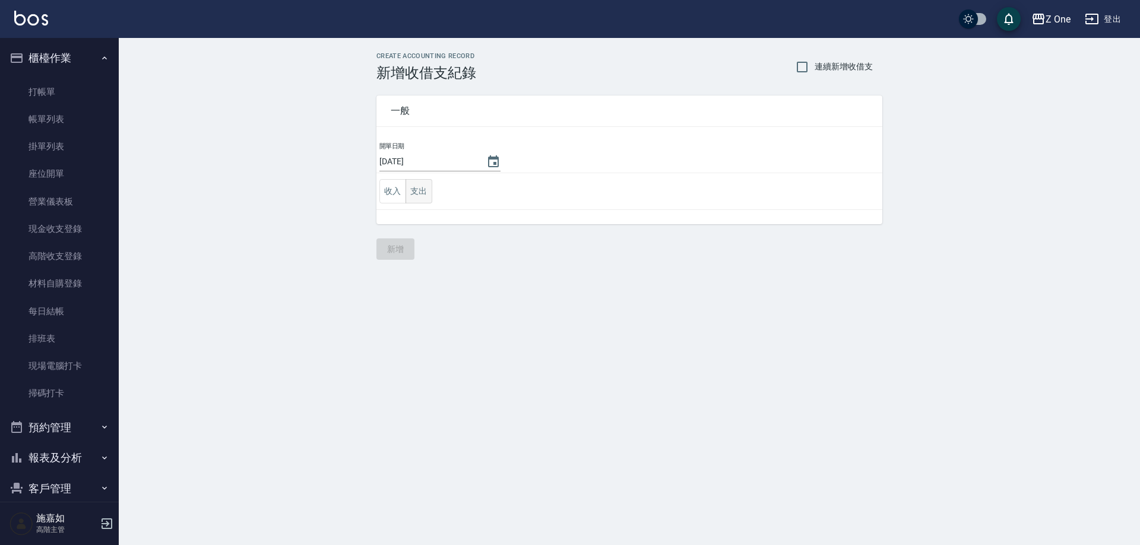
click at [419, 194] on button "支出" at bounding box center [418, 191] width 27 height 24
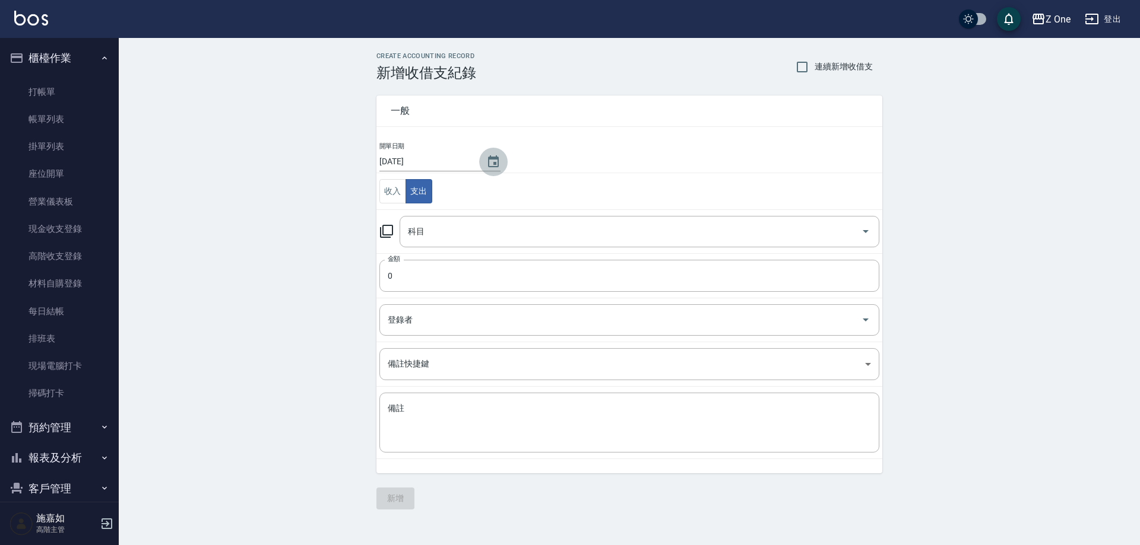
click at [493, 163] on icon "Choose date, selected date is 2025-10-08" at bounding box center [493, 162] width 14 height 14
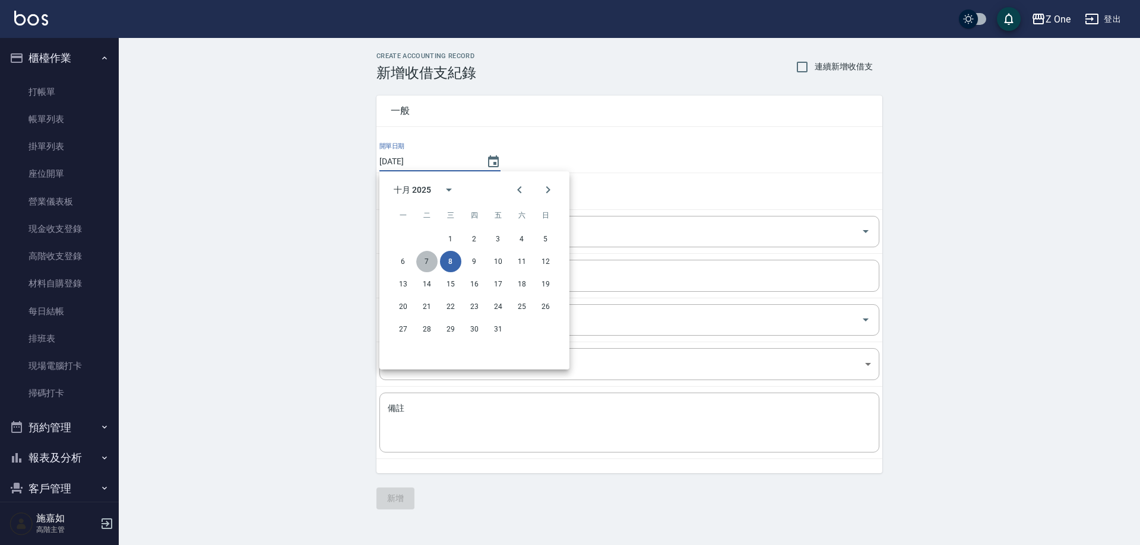
click at [427, 261] on button "7" at bounding box center [426, 261] width 21 height 21
type input "[DATE]"
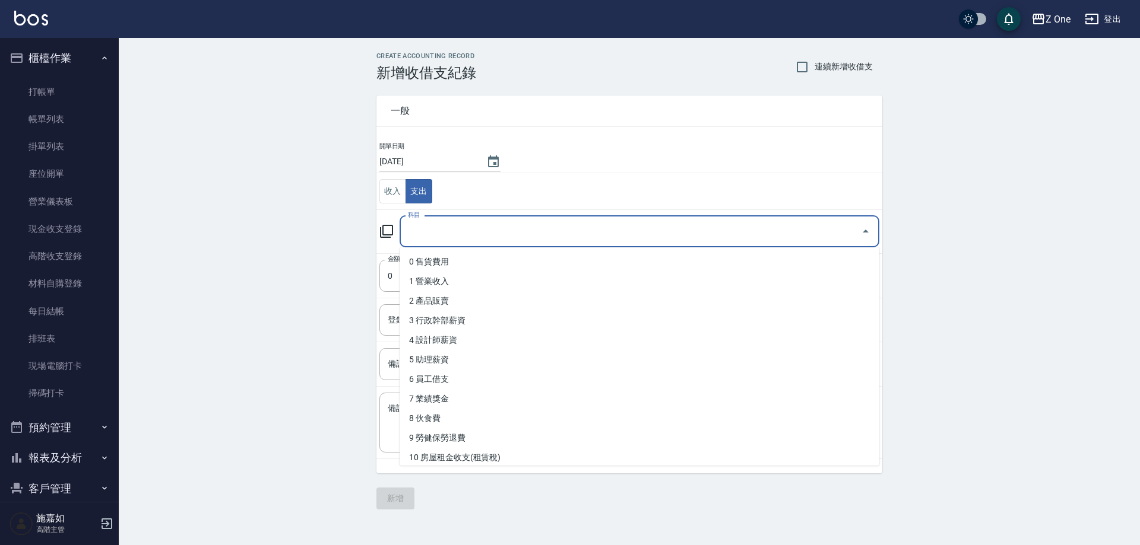
click at [454, 233] on input "科目" at bounding box center [630, 231] width 451 height 21
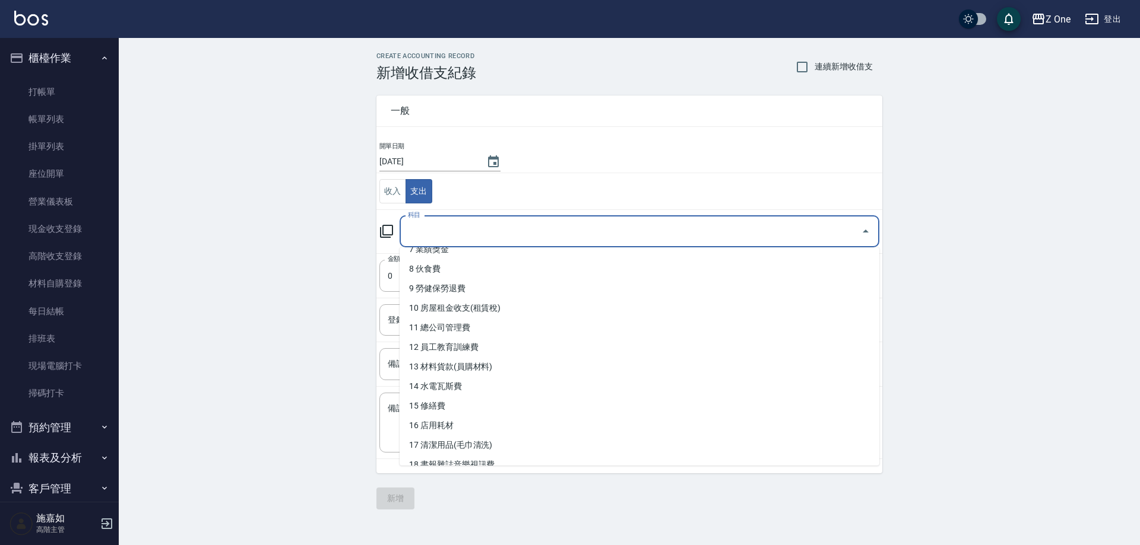
scroll to position [178, 0]
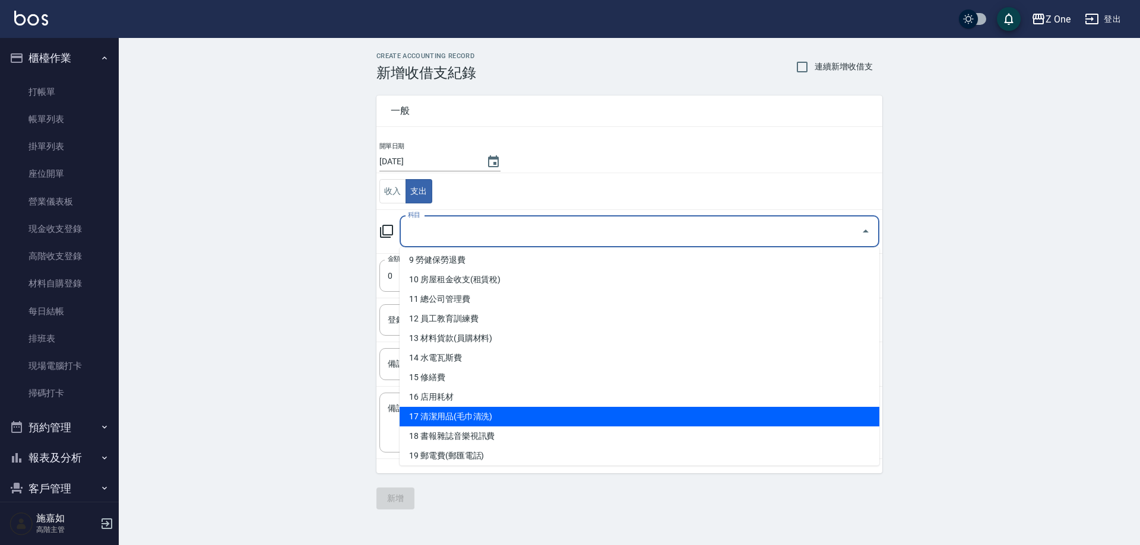
click at [474, 417] on li "17 清潔用品(毛巾清洗)" at bounding box center [639, 417] width 480 height 20
type input "17 清潔用品(毛巾清洗)"
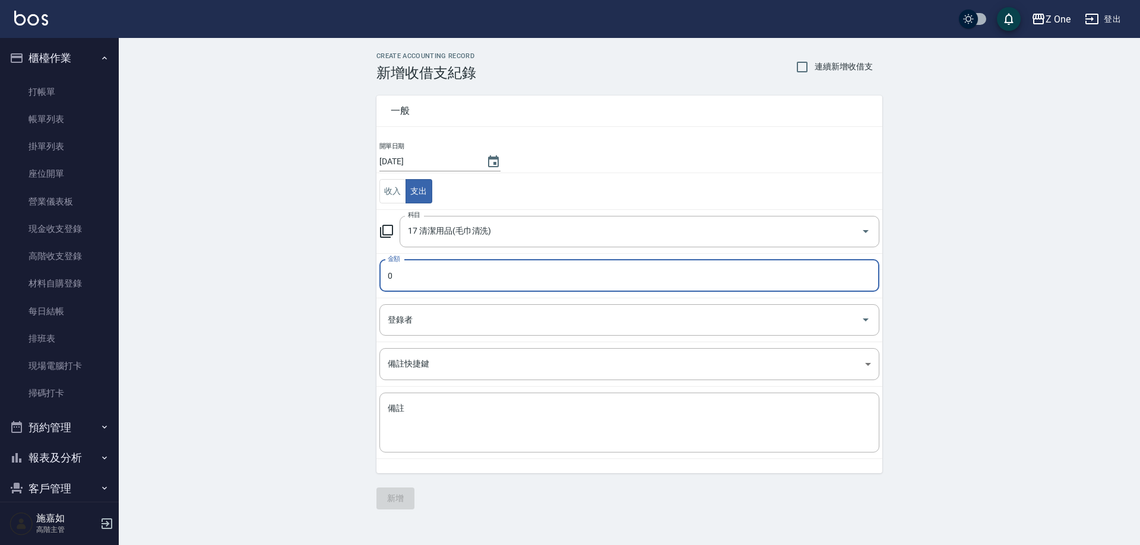
click at [466, 277] on input "0" at bounding box center [629, 276] width 500 height 32
type input "0240"
click at [470, 417] on textarea "備註" at bounding box center [629, 423] width 483 height 40
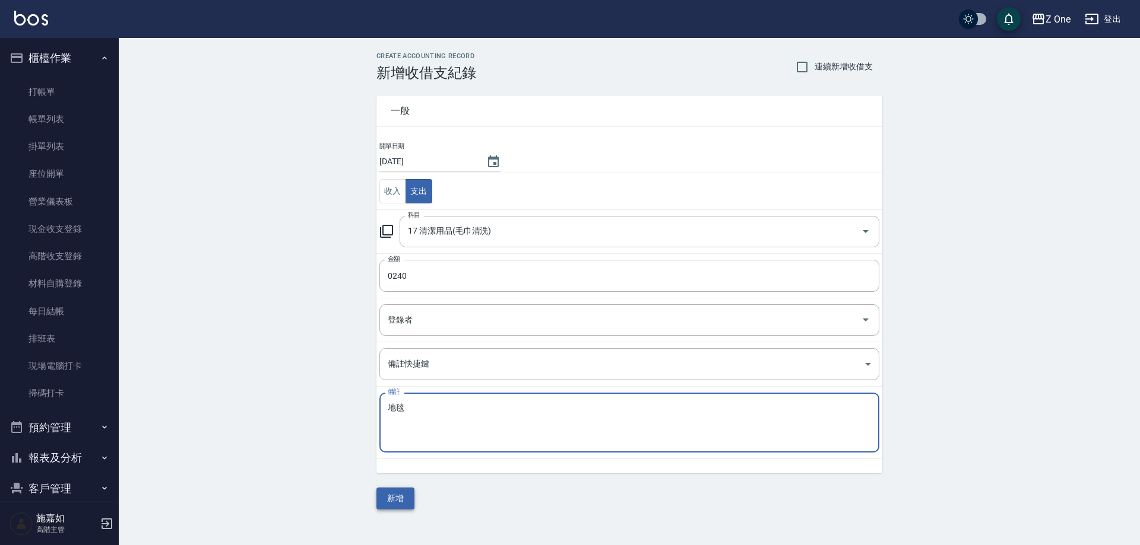
type textarea "地毯"
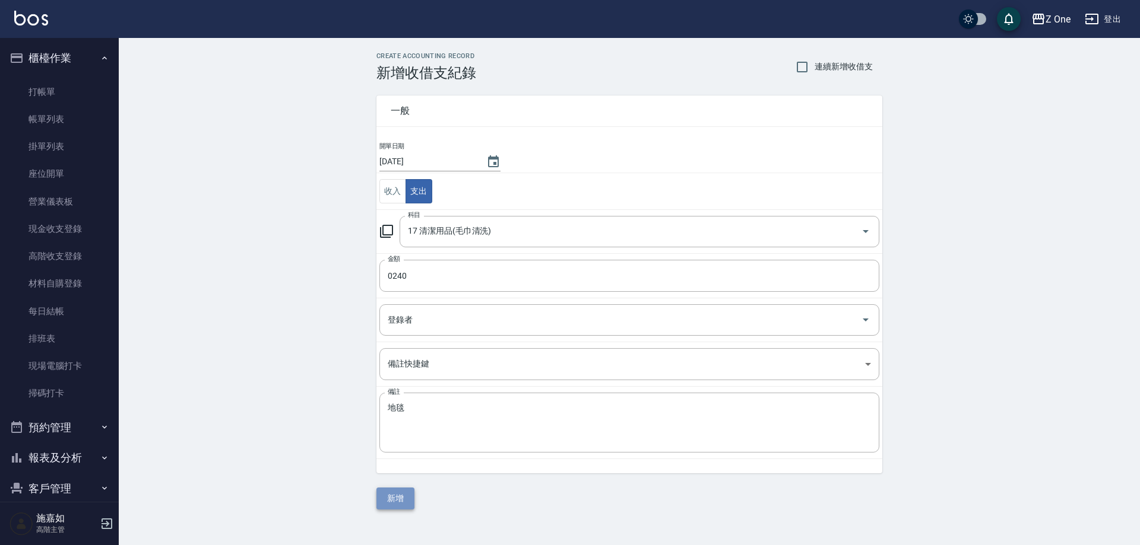
click at [390, 498] on button "新增" at bounding box center [395, 499] width 38 height 22
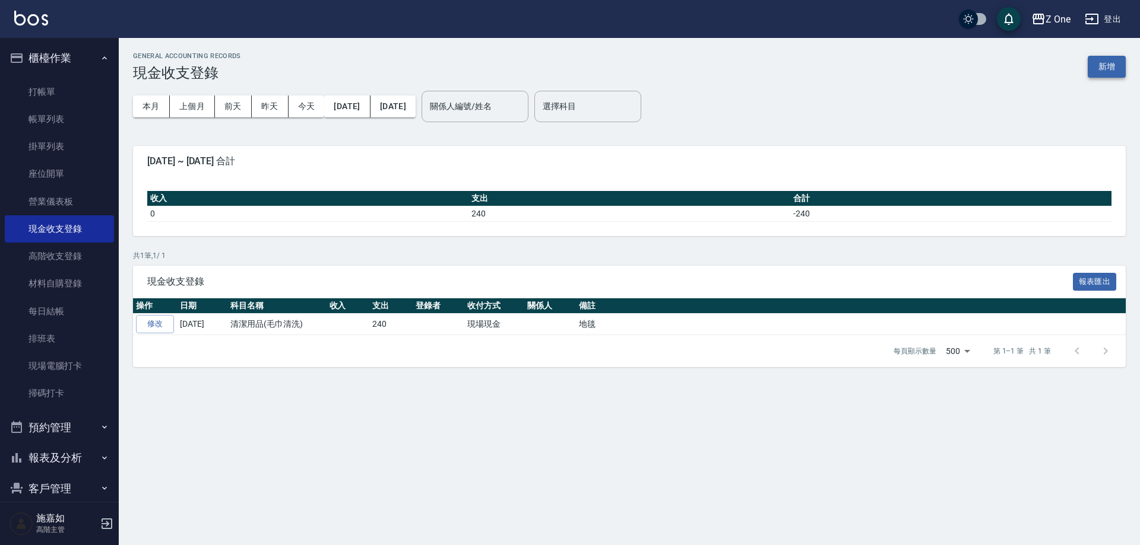
click at [1095, 59] on button "新增" at bounding box center [1106, 67] width 38 height 22
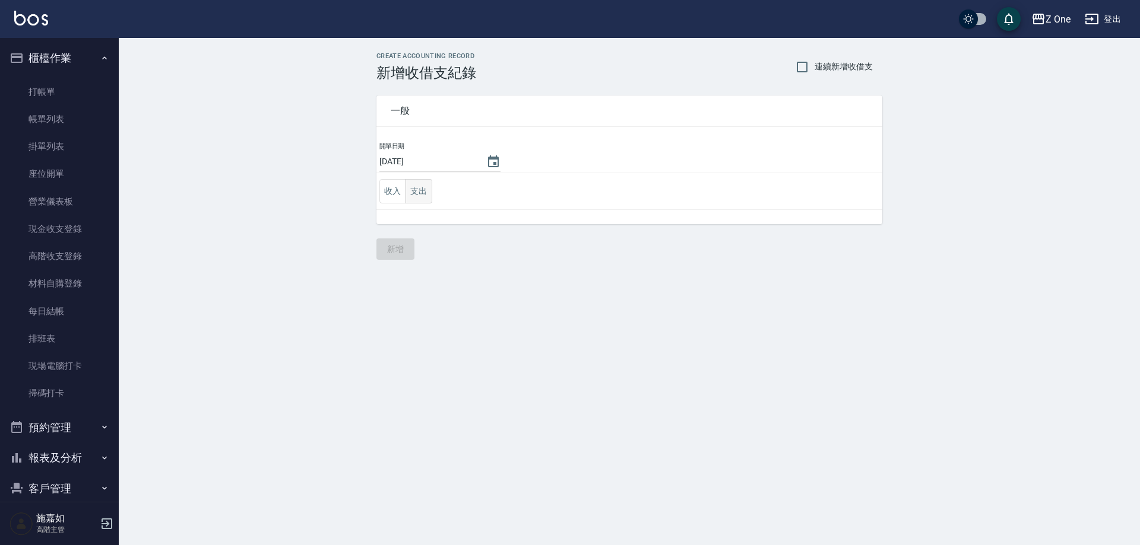
click at [421, 198] on button "支出" at bounding box center [418, 191] width 27 height 24
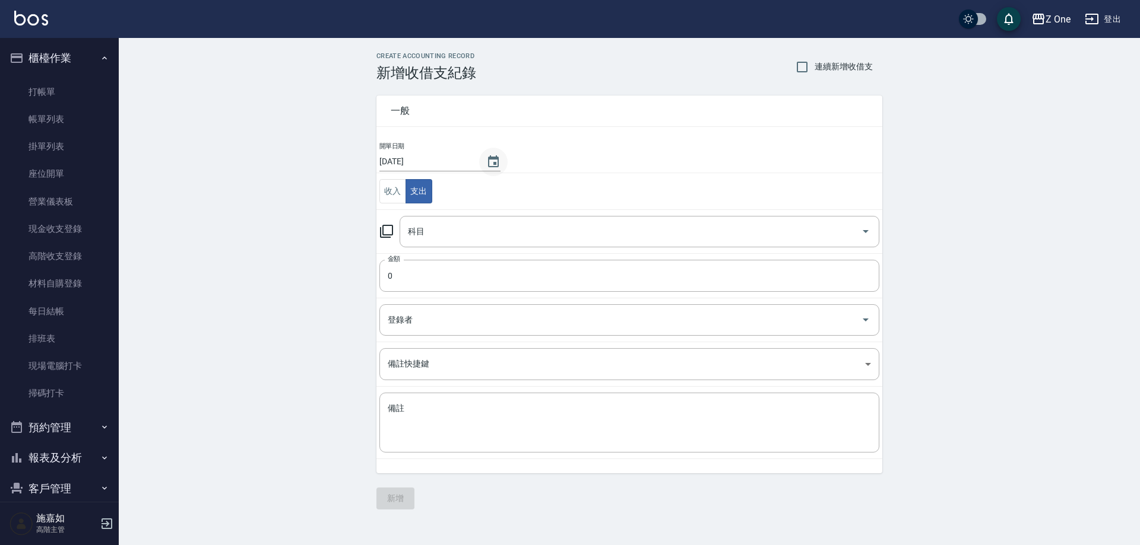
click at [490, 165] on icon "Choose date, selected date is 2025-10-08" at bounding box center [493, 162] width 14 height 14
click at [426, 262] on button "7" at bounding box center [426, 261] width 21 height 21
type input "[DATE]"
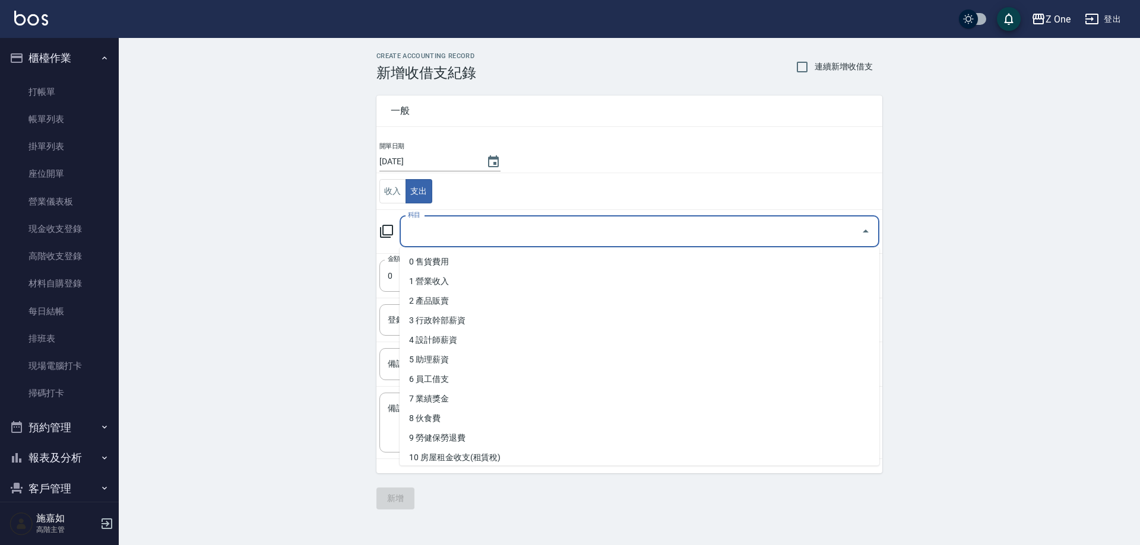
click at [488, 233] on input "科目" at bounding box center [630, 231] width 451 height 21
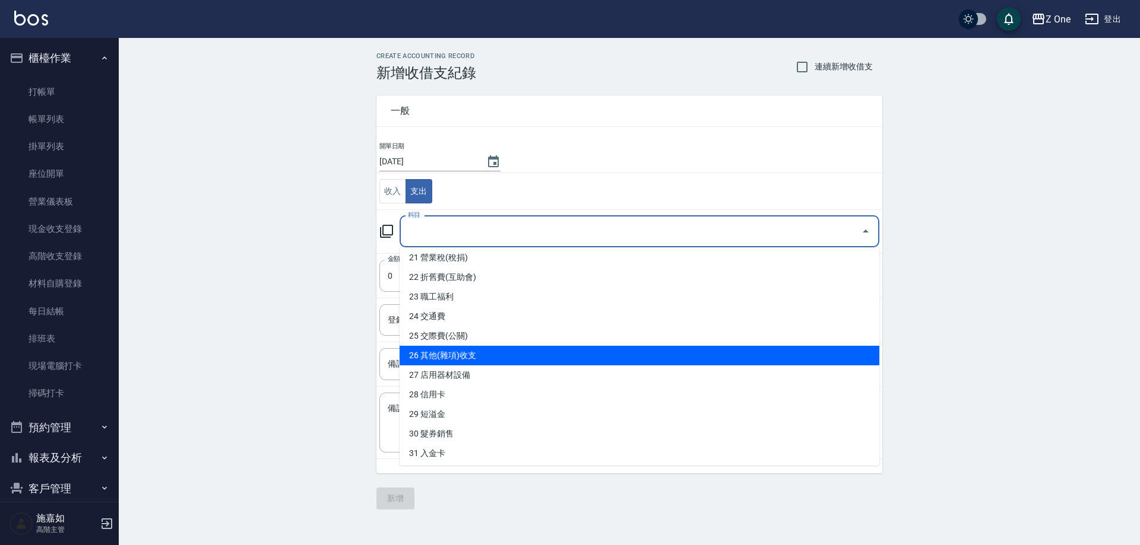
click at [467, 356] on li "26 其他(雜項)收支" at bounding box center [639, 356] width 480 height 20
type input "26 其他(雜項)收支"
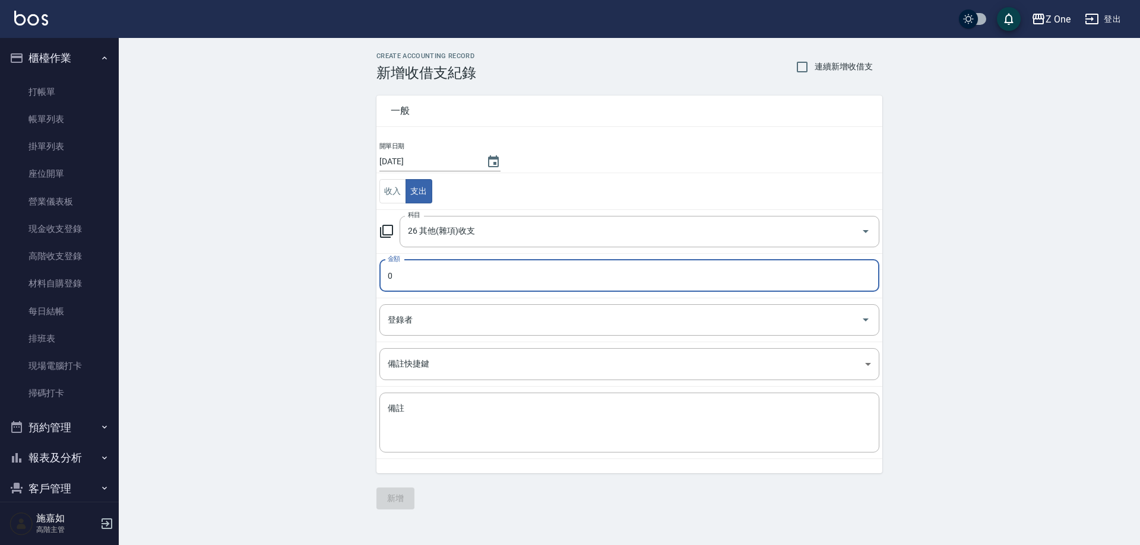
click at [499, 269] on input "0" at bounding box center [629, 276] width 500 height 32
type input "0300"
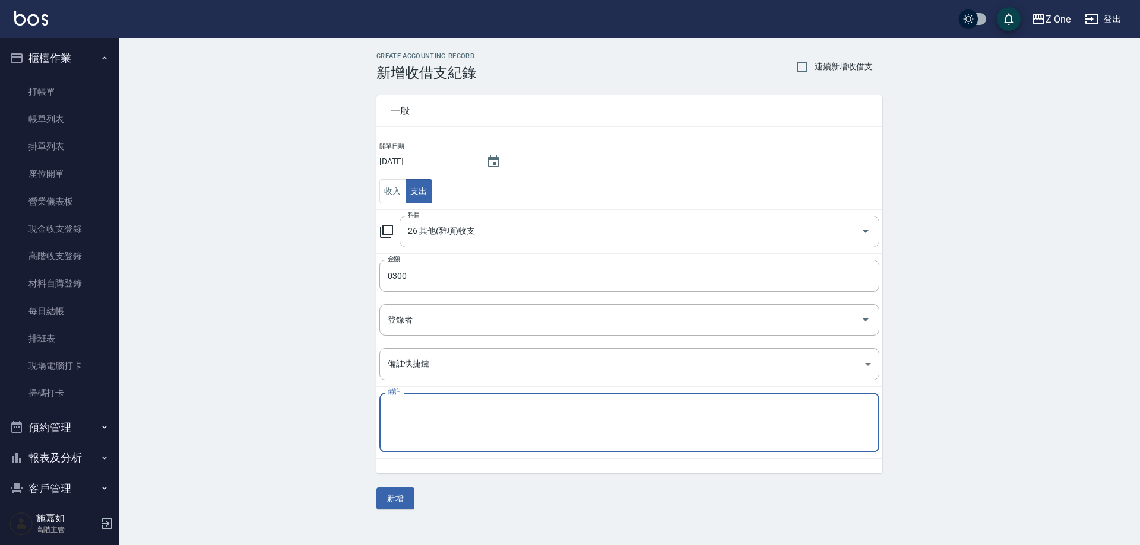
click at [413, 418] on textarea "備註" at bounding box center [629, 423] width 483 height 40
type textarea "1"
type textarea "拜拜"
click at [389, 504] on button "新增" at bounding box center [395, 499] width 38 height 22
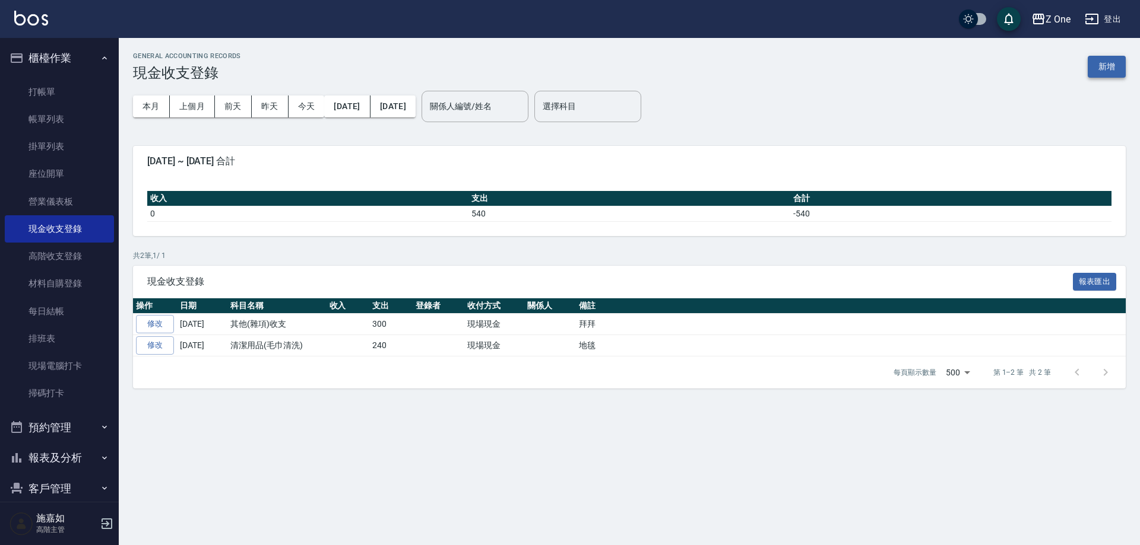
click at [1099, 59] on button "新增" at bounding box center [1106, 67] width 38 height 22
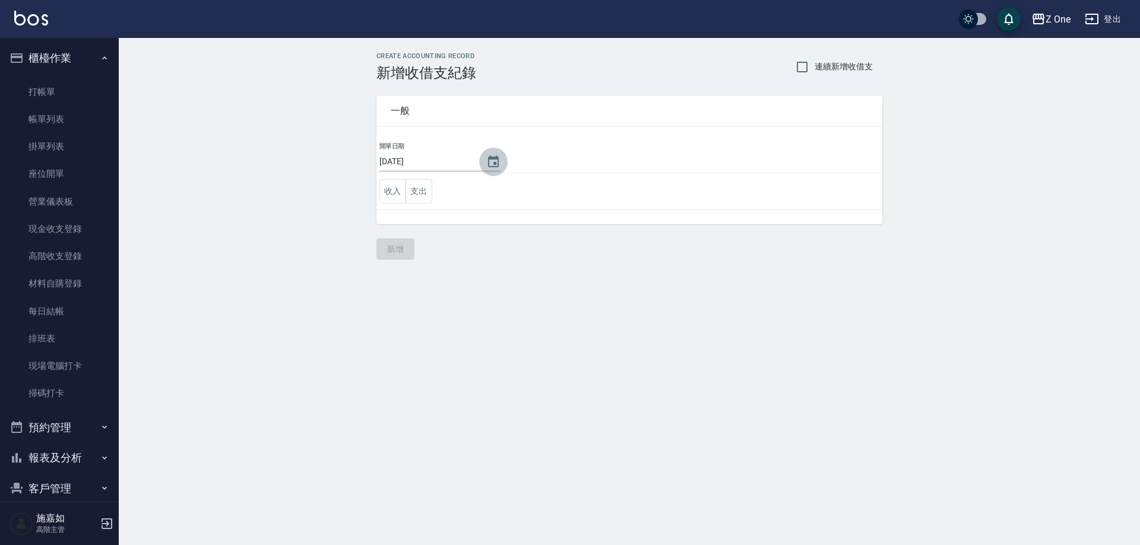
click at [488, 161] on icon "Choose date, selected date is 2025-10-08" at bounding box center [493, 162] width 14 height 14
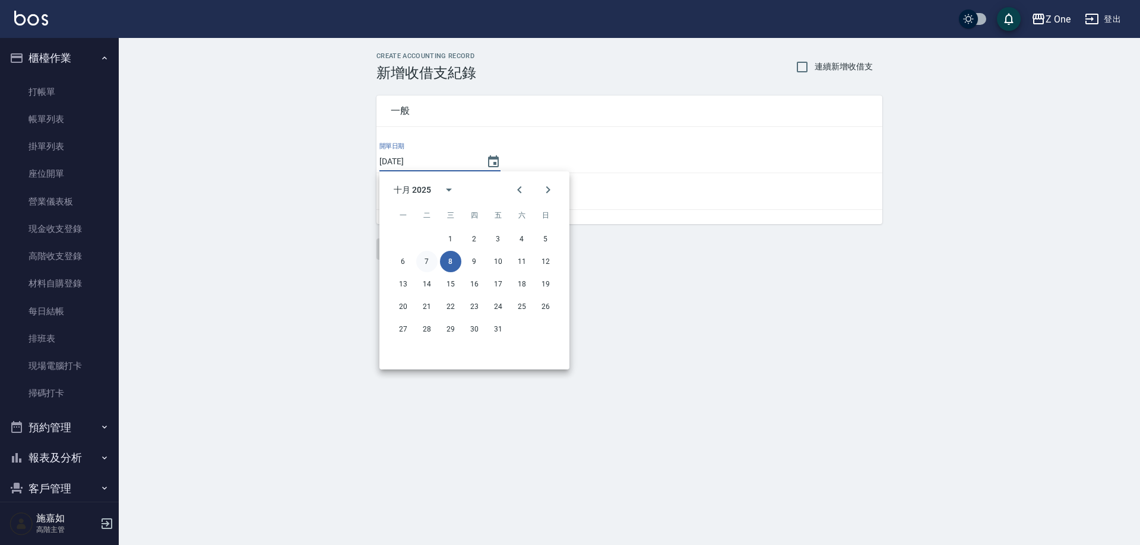
click at [426, 260] on button "7" at bounding box center [426, 261] width 21 height 21
type input "[DATE]"
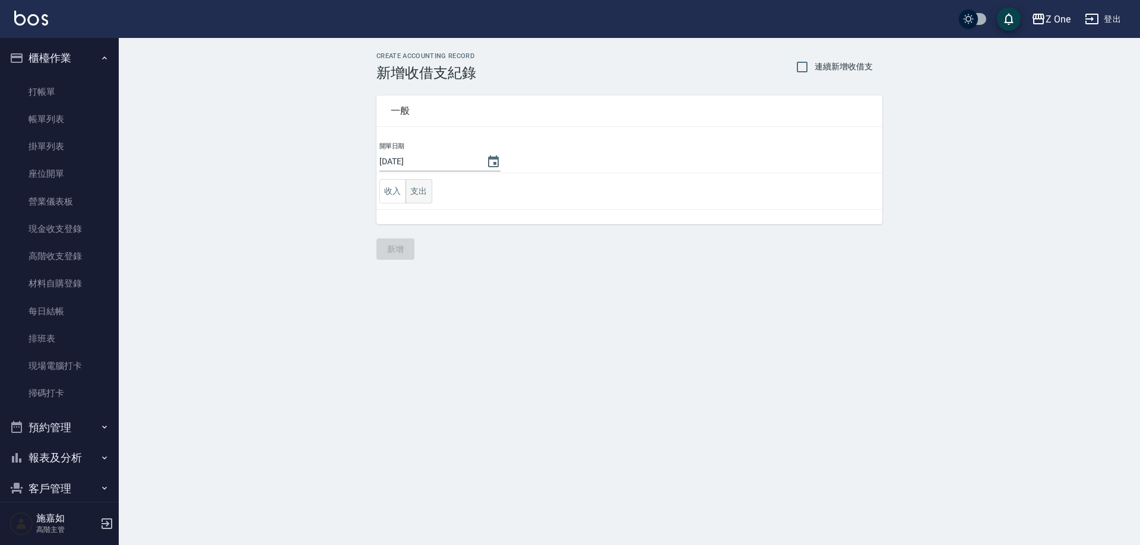
click at [419, 198] on button "支出" at bounding box center [418, 191] width 27 height 24
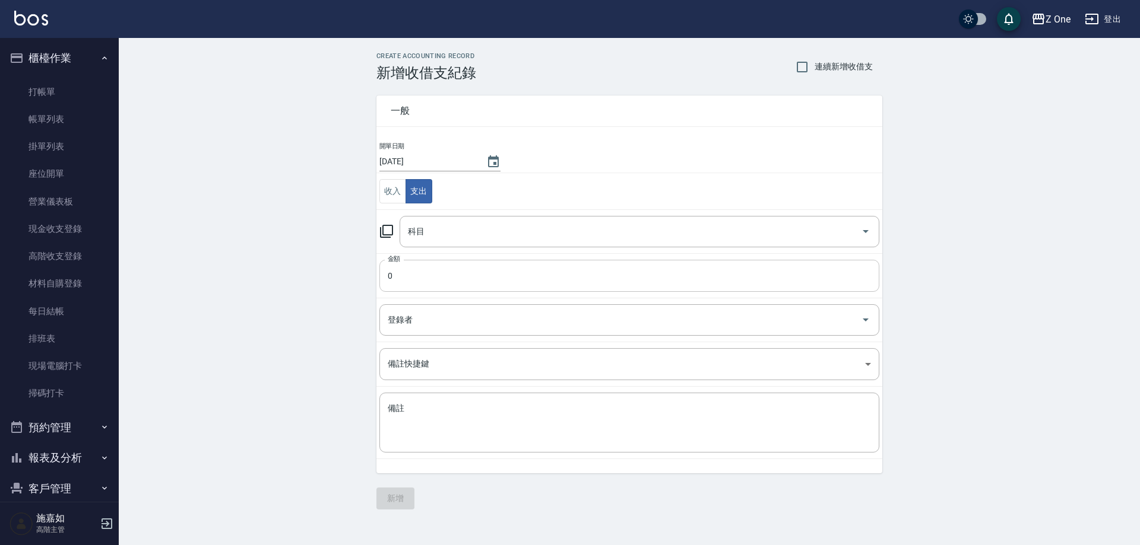
click at [437, 267] on input "0" at bounding box center [629, 276] width 500 height 32
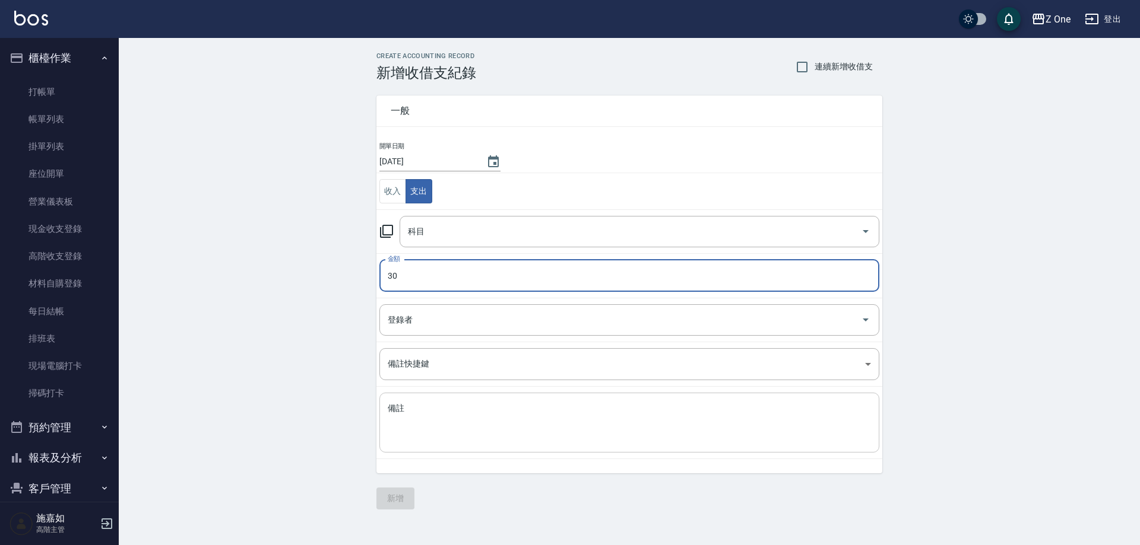
type input "30"
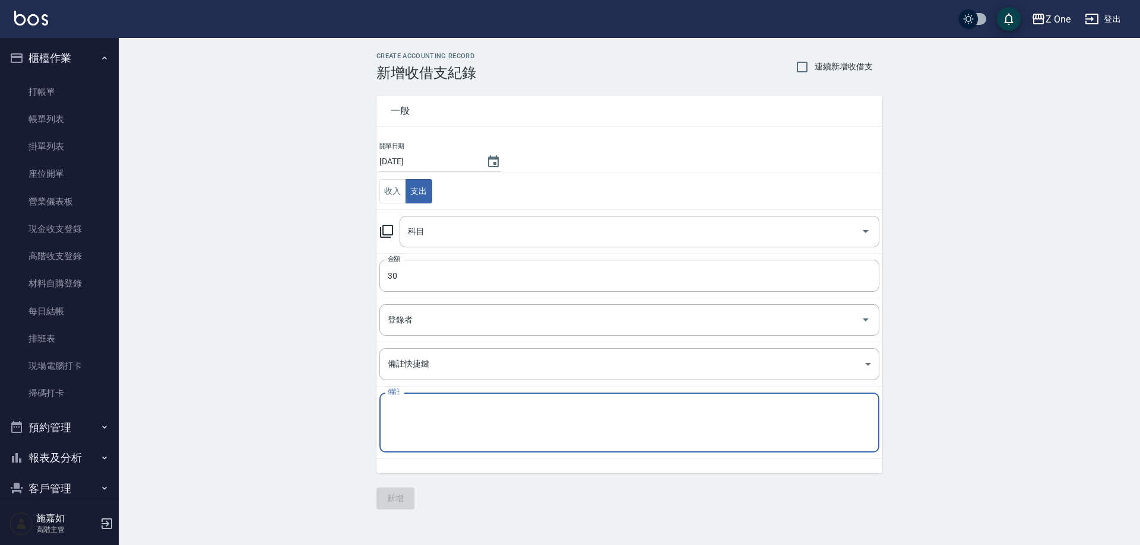
click at [432, 417] on textarea "備註" at bounding box center [629, 423] width 483 height 40
click at [871, 233] on icon "Open" at bounding box center [865, 231] width 14 height 14
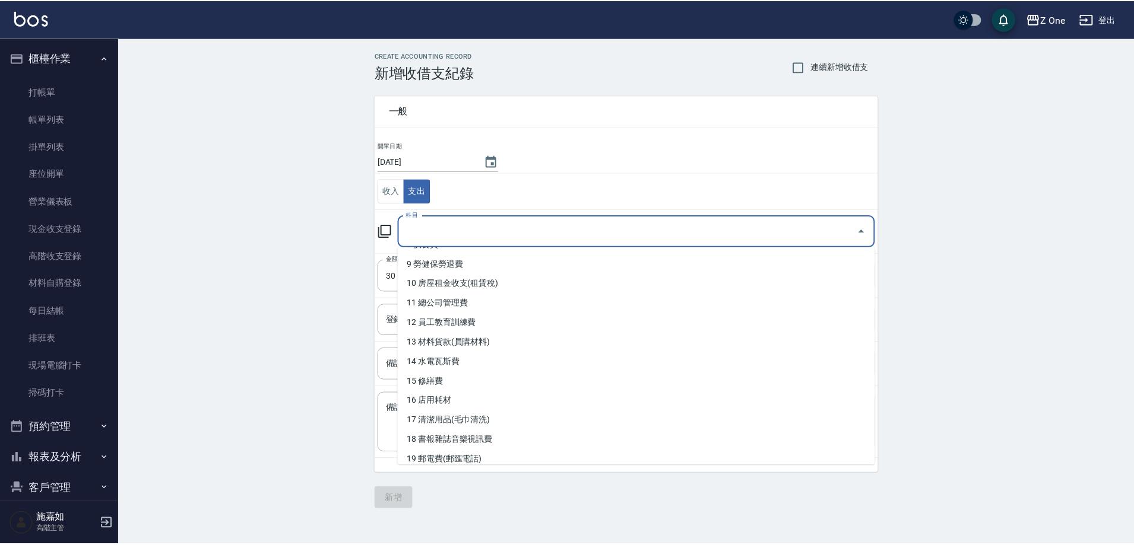
scroll to position [237, 0]
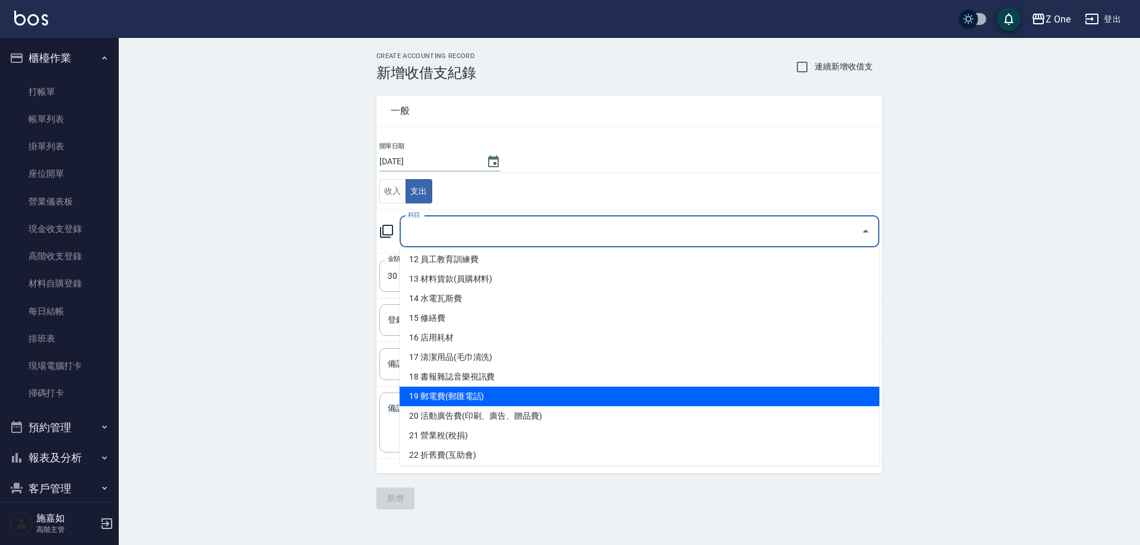
click at [465, 398] on li "19 郵電費(郵匯電話)" at bounding box center [639, 397] width 480 height 20
type input "19 郵電費(郵匯電話)"
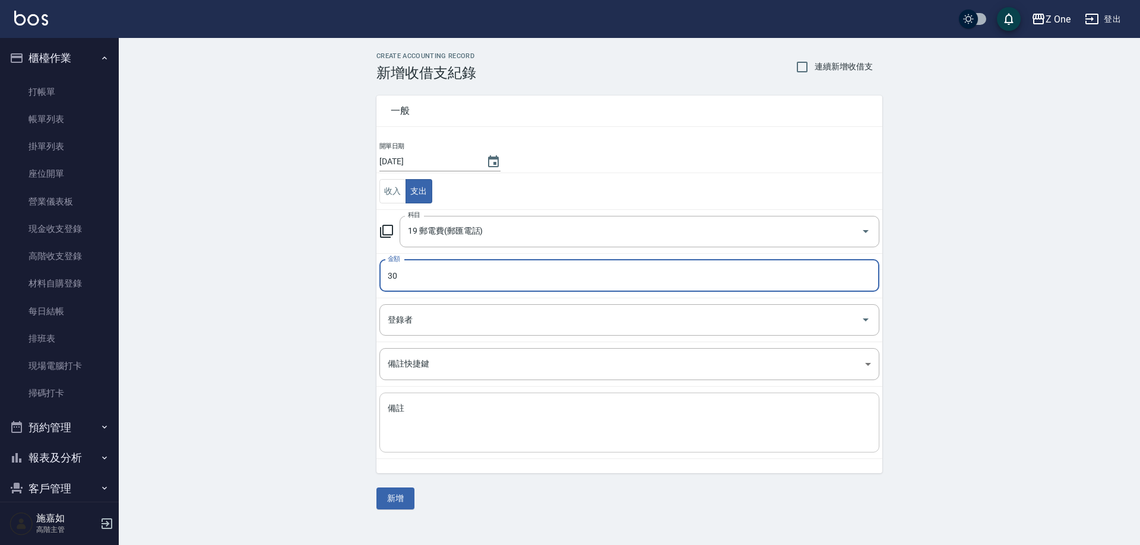
click at [460, 417] on textarea "備註" at bounding box center [629, 423] width 483 height 40
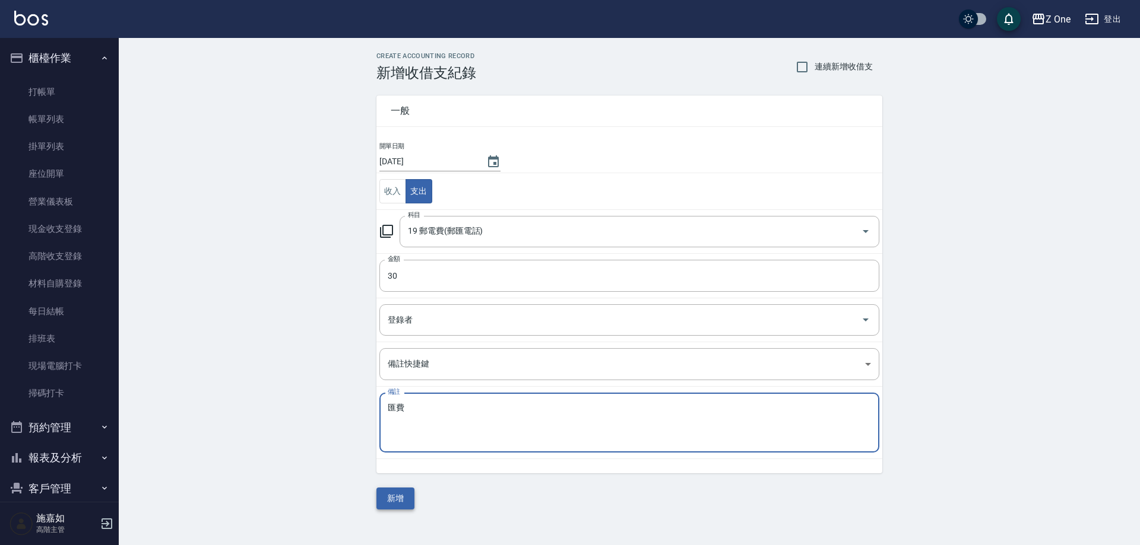
type textarea "匯費"
click at [392, 499] on button "新增" at bounding box center [395, 499] width 38 height 22
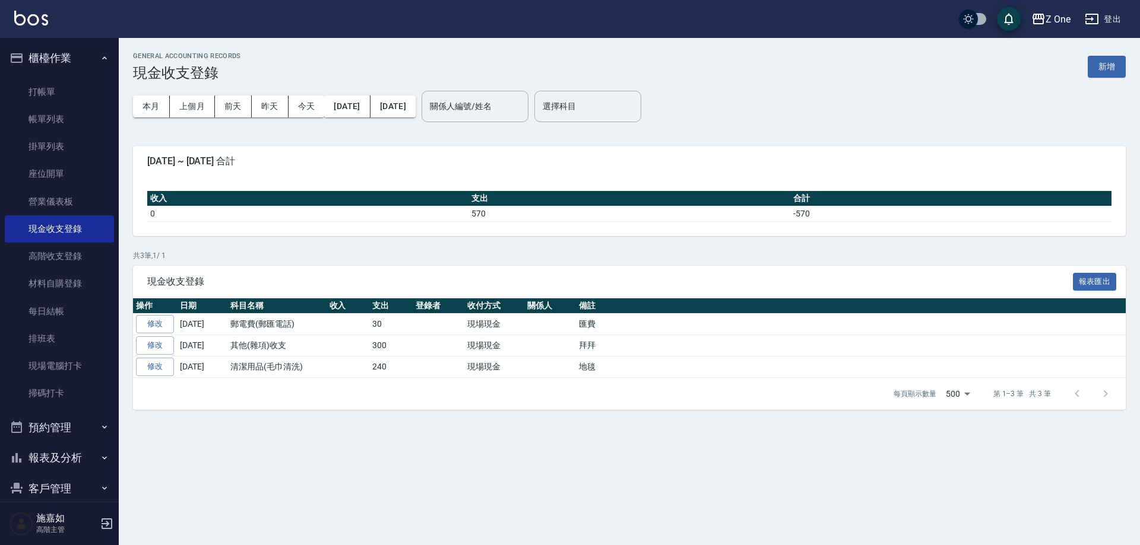
click at [101, 61] on icon "button" at bounding box center [104, 57] width 9 height 9
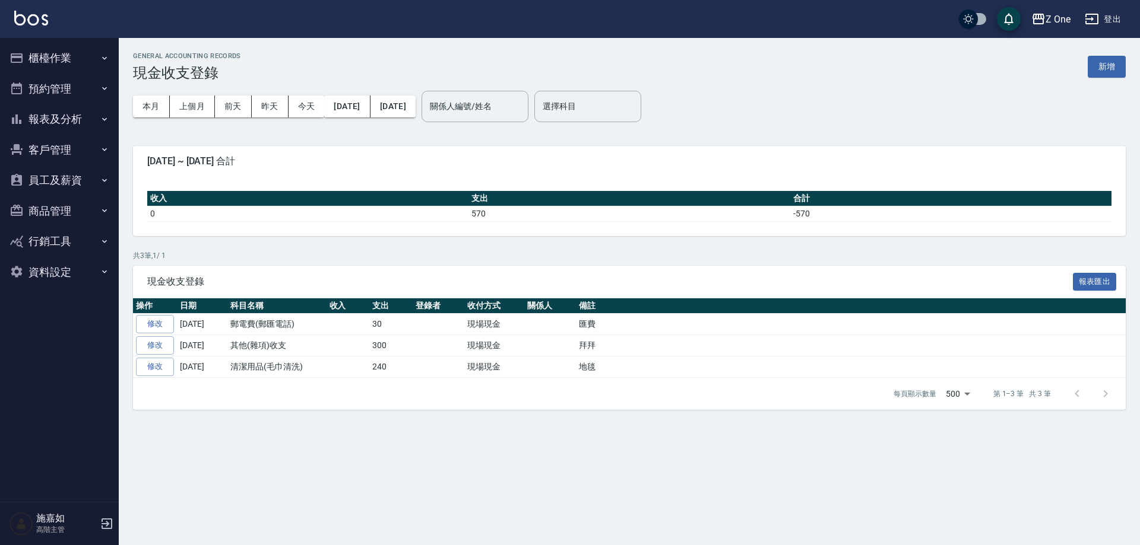
click at [104, 121] on icon "button" at bounding box center [104, 119] width 9 height 9
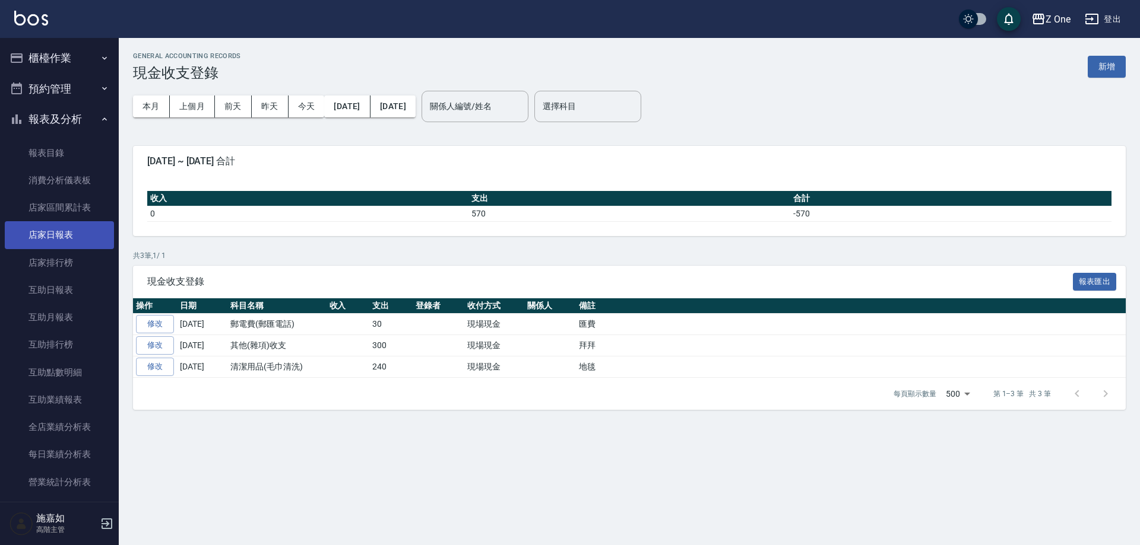
click at [73, 230] on link "店家日報表" at bounding box center [59, 234] width 109 height 27
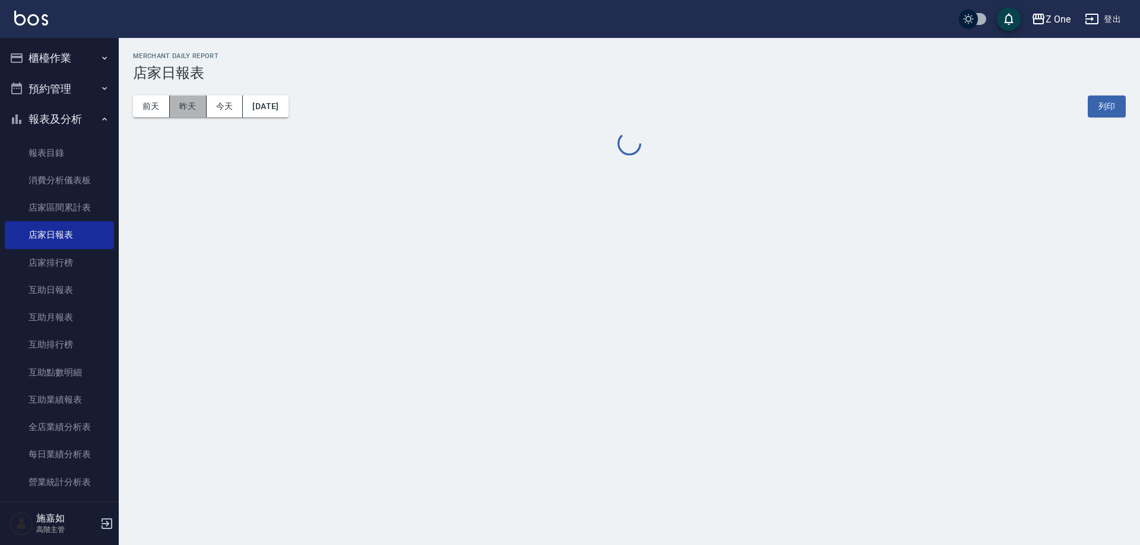
click at [188, 109] on button "昨天" at bounding box center [188, 107] width 37 height 22
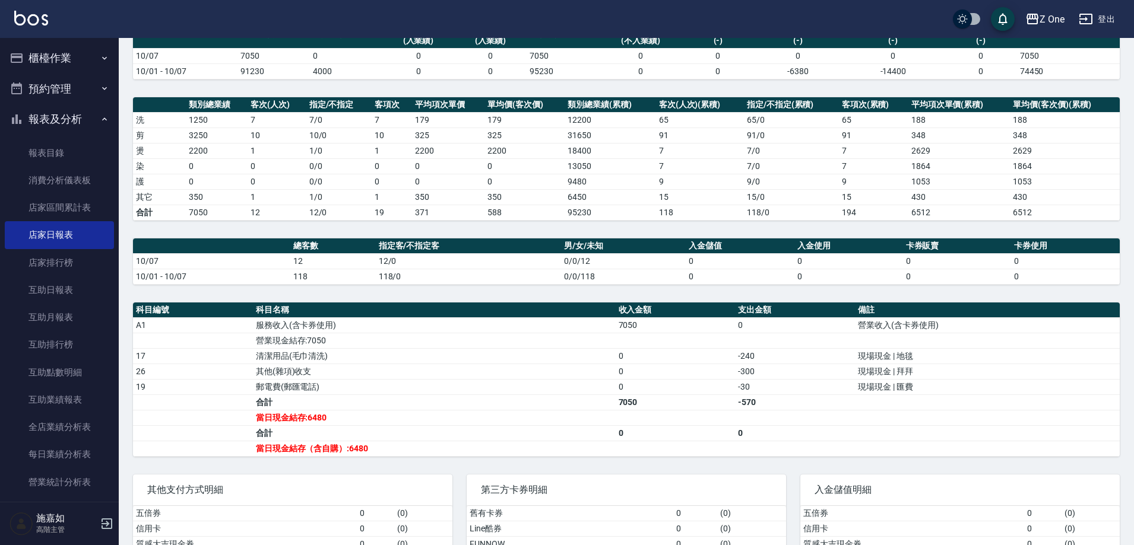
scroll to position [103, 0]
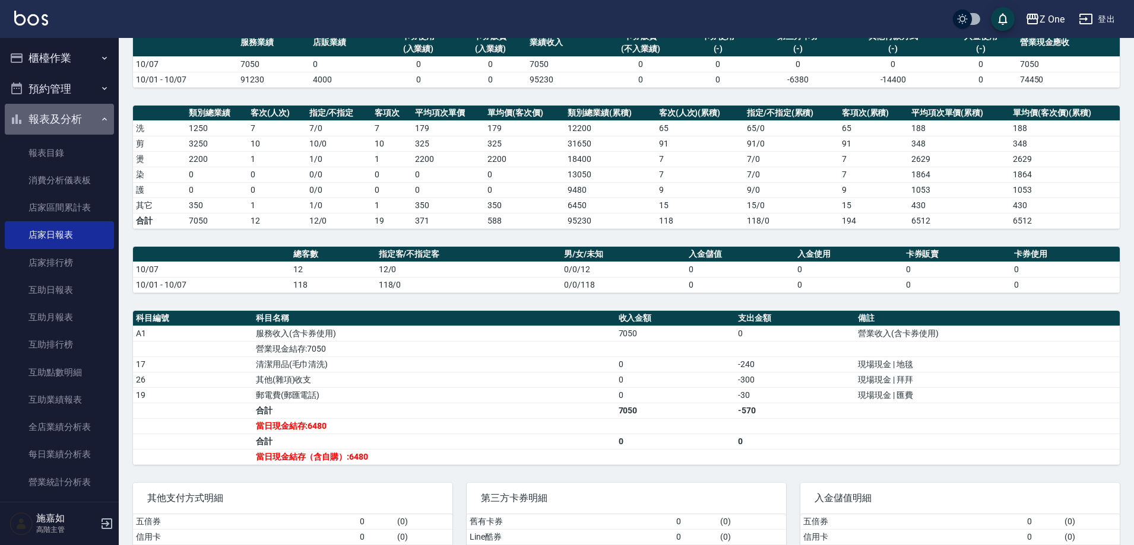
click at [100, 112] on button "報表及分析" at bounding box center [59, 119] width 109 height 31
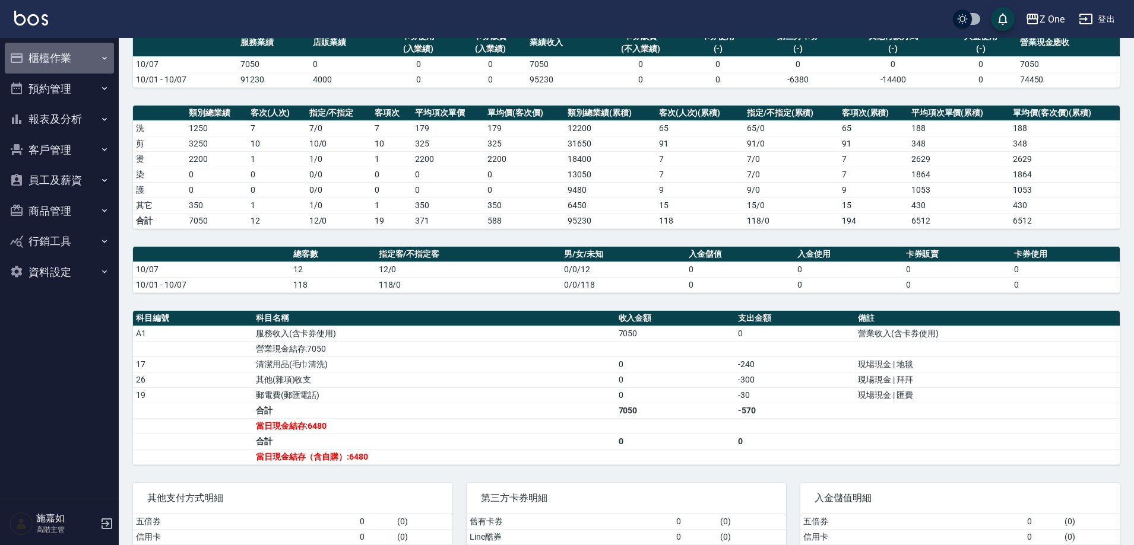
click at [103, 63] on button "櫃檯作業" at bounding box center [59, 58] width 109 height 31
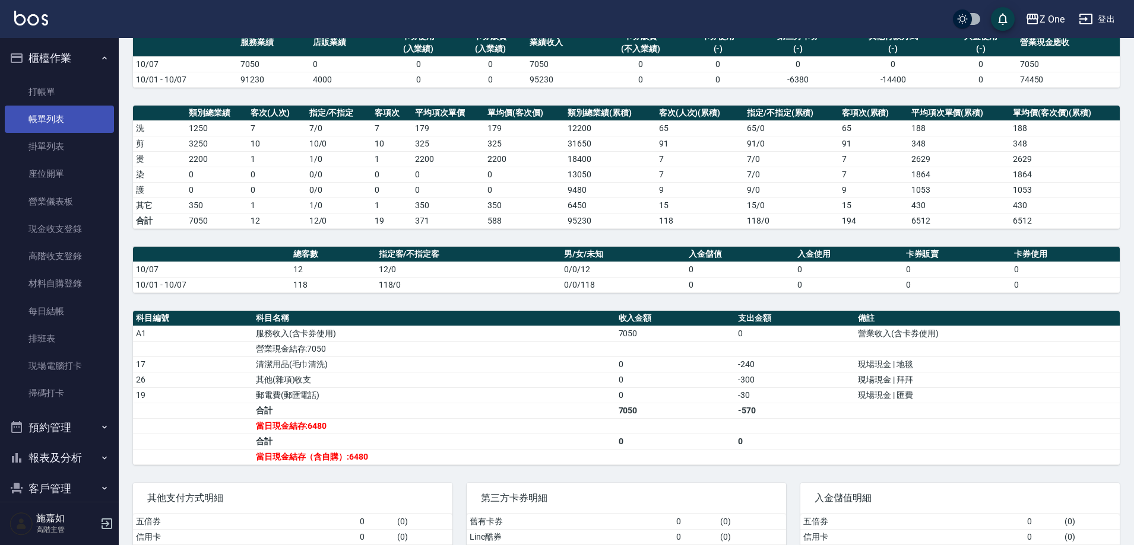
click at [81, 118] on link "帳單列表" at bounding box center [59, 119] width 109 height 27
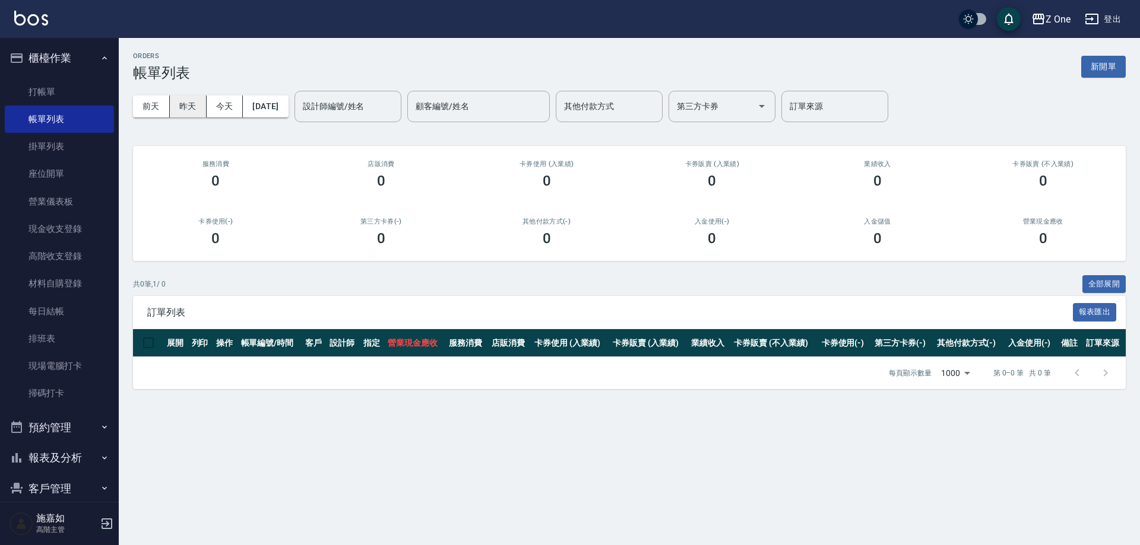
click at [190, 104] on button "昨天" at bounding box center [188, 107] width 37 height 22
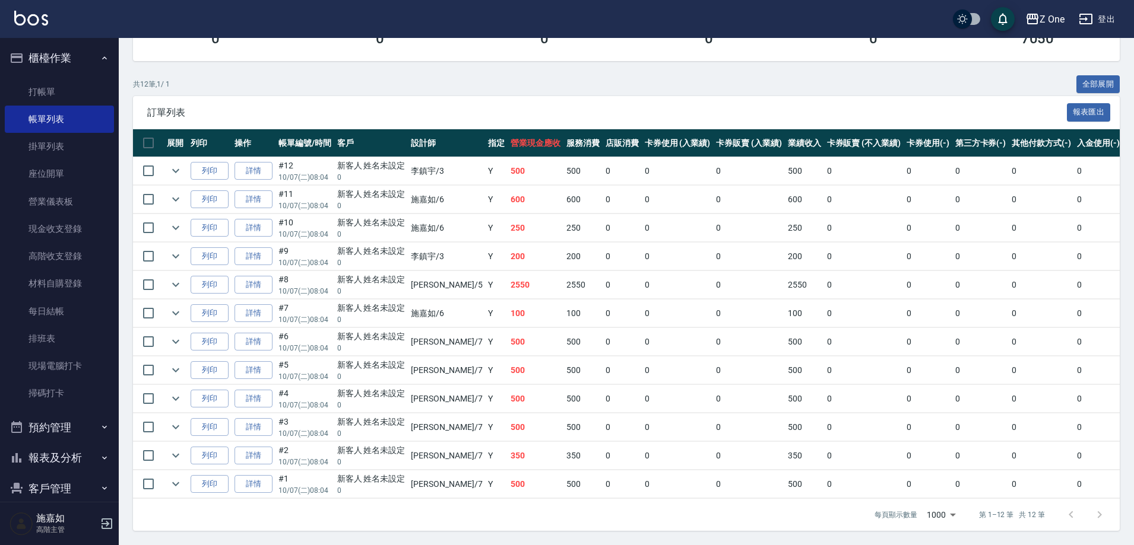
scroll to position [209, 0]
